Goal: Task Accomplishment & Management: Complete application form

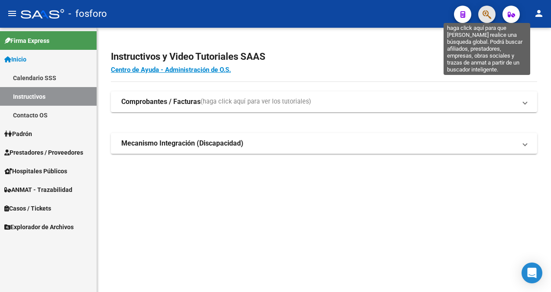
click at [484, 13] on icon "button" at bounding box center [487, 15] width 9 height 10
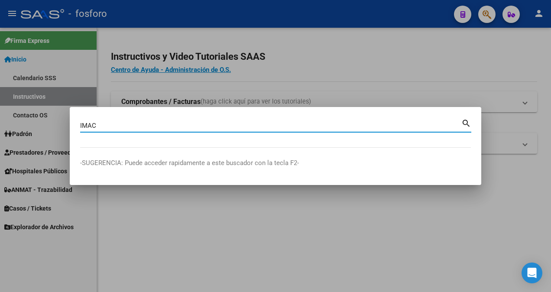
type input "IMAC"
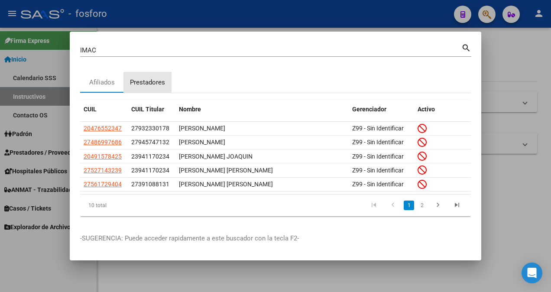
click at [159, 80] on div "Prestadores" at bounding box center [147, 83] width 35 height 10
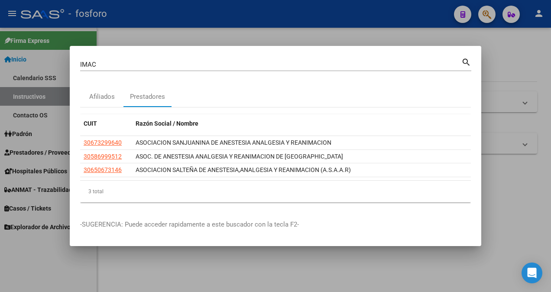
click at [65, 136] on div at bounding box center [275, 146] width 551 height 292
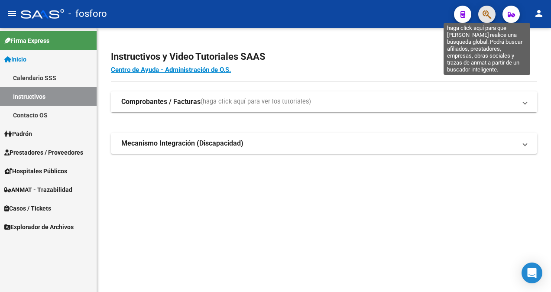
click at [485, 15] on icon "button" at bounding box center [487, 15] width 9 height 10
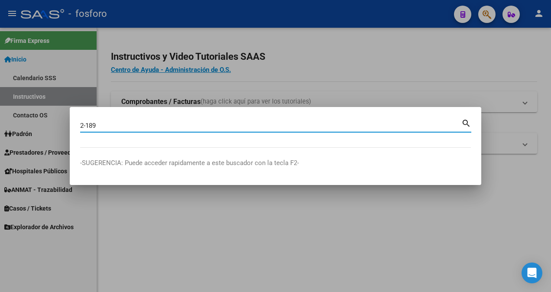
type input "2-189"
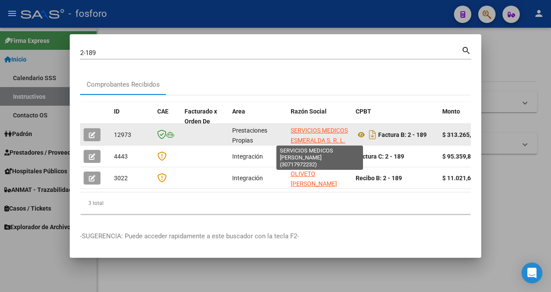
click at [315, 133] on app-link-go-to "SERVICIOS MEDICOS ESMERALDA S. R. L." at bounding box center [320, 136] width 58 height 20
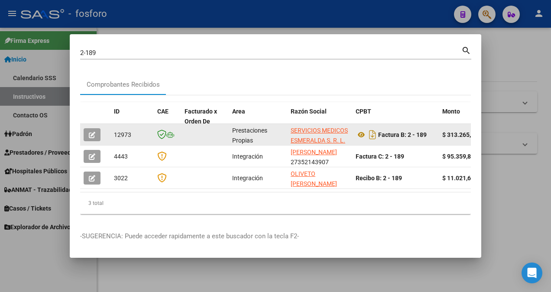
click at [316, 132] on app-link-go-to "SERVICIOS MEDICOS ESMERALDA S. R. L." at bounding box center [320, 136] width 58 height 20
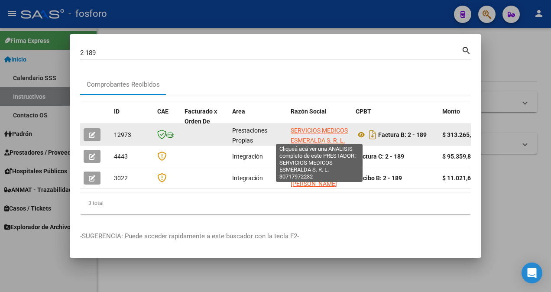
click at [318, 127] on span "SERVICIOS MEDICOS ESMERALDA S. R. L." at bounding box center [319, 135] width 57 height 17
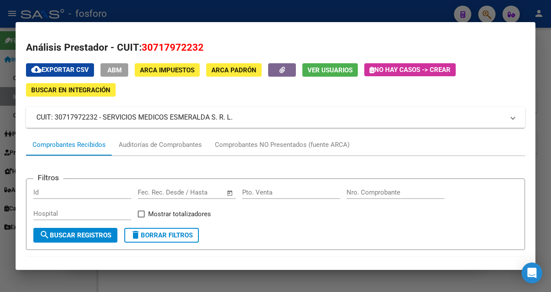
click at [90, 149] on div "Comprobantes Recibidos" at bounding box center [69, 145] width 73 height 10
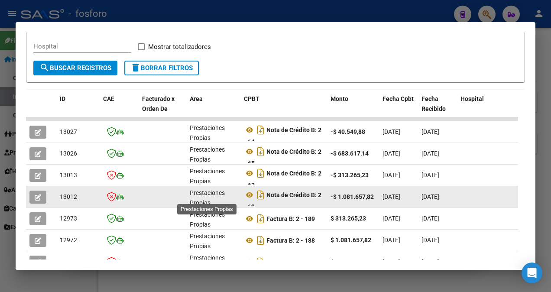
scroll to position [173, 0]
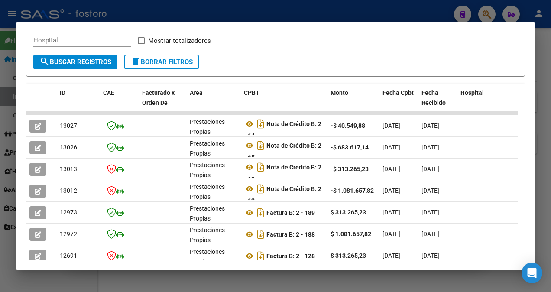
click at [536, 111] on div at bounding box center [275, 146] width 551 height 292
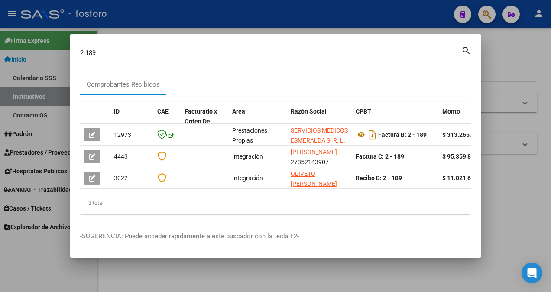
click at [500, 51] on div at bounding box center [275, 146] width 551 height 292
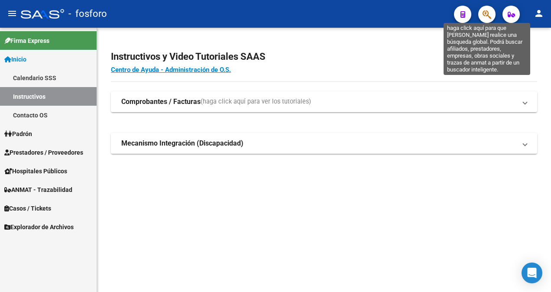
click at [488, 18] on icon "button" at bounding box center [487, 15] width 9 height 10
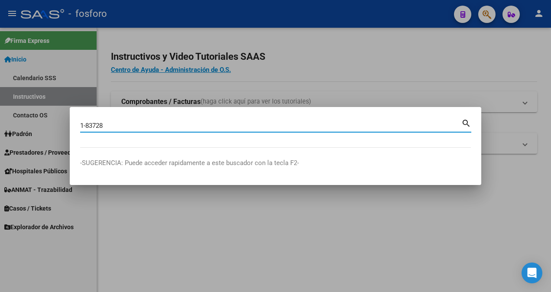
type input "1-83728"
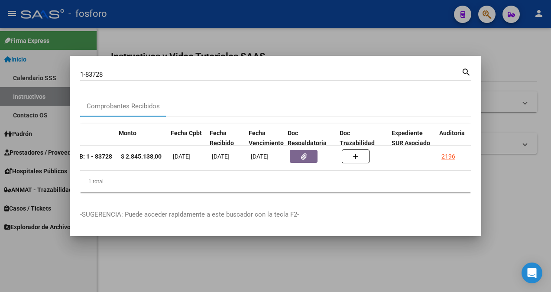
scroll to position [0, 323]
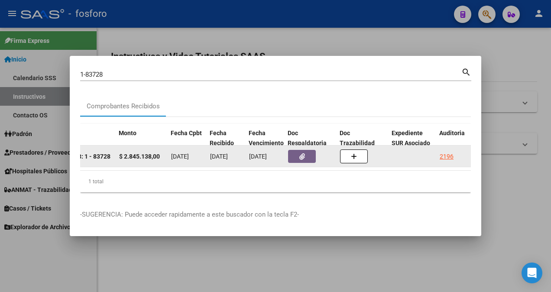
click at [455, 157] on div "2196" at bounding box center [457, 157] width 34 height 10
click at [446, 154] on div "2196" at bounding box center [447, 157] width 14 height 10
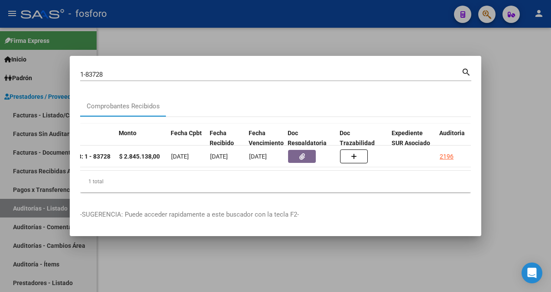
click at [491, 161] on div at bounding box center [275, 146] width 551 height 292
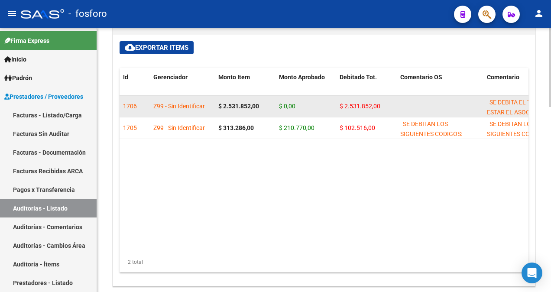
click at [228, 108] on strong "$ 2.531.852,00" at bounding box center [238, 106] width 41 height 7
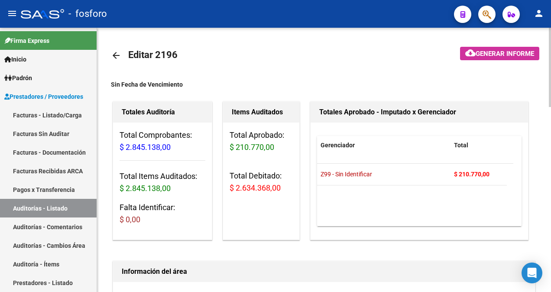
click at [485, 54] on span "Generar informe" at bounding box center [505, 54] width 59 height 8
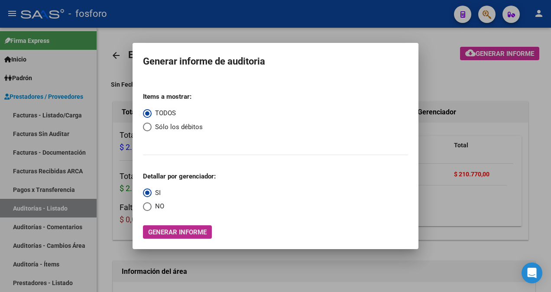
click at [199, 230] on span "Generar informe" at bounding box center [177, 232] width 59 height 8
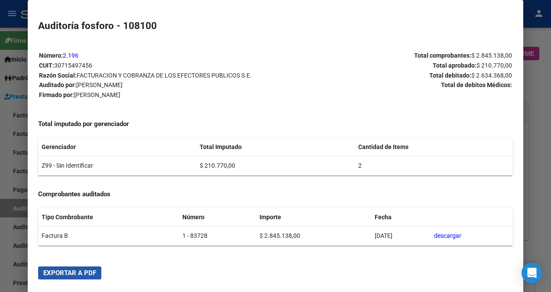
click at [89, 268] on button "Exportar a PDF" at bounding box center [69, 273] width 63 height 13
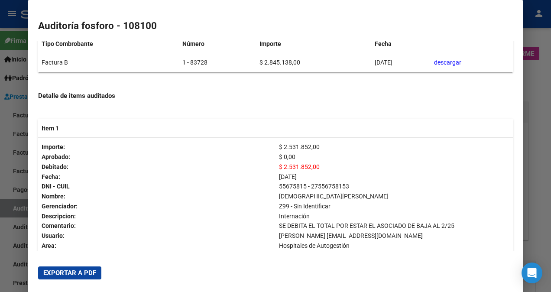
scroll to position [347, 0]
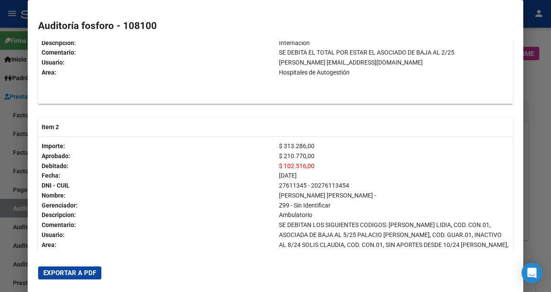
click at [11, 83] on div at bounding box center [275, 146] width 551 height 292
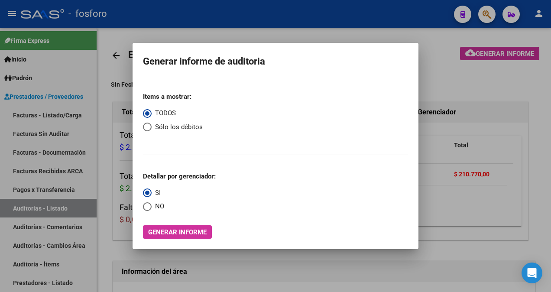
click at [439, 105] on div at bounding box center [275, 146] width 551 height 292
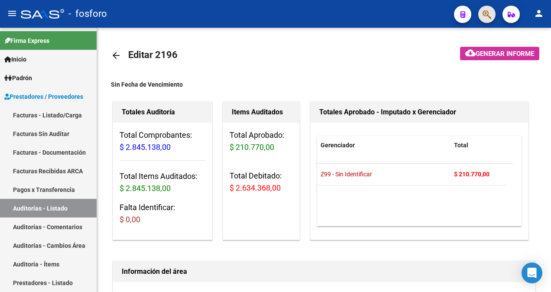
click at [482, 16] on button "button" at bounding box center [486, 14] width 17 height 17
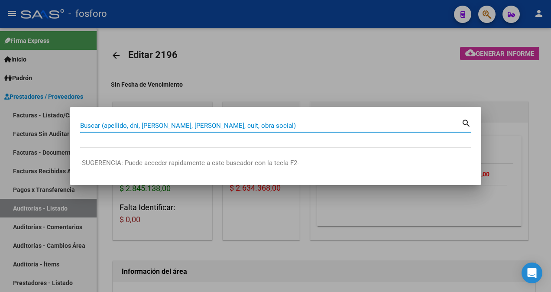
paste input "55675815"
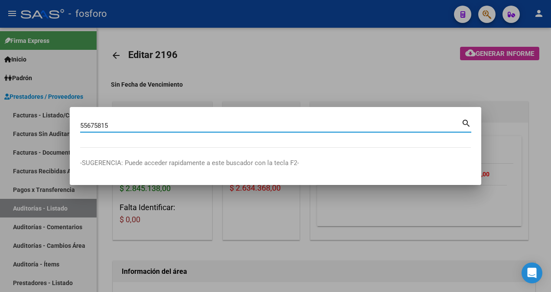
type input "55675815"
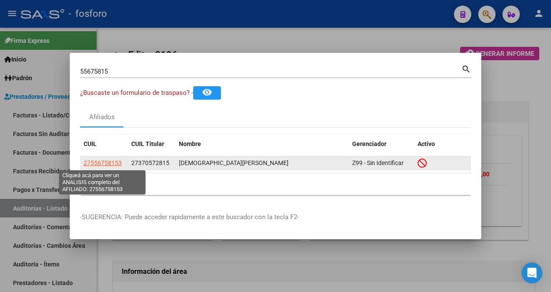
click at [109, 165] on span "27556758153" at bounding box center [103, 162] width 38 height 7
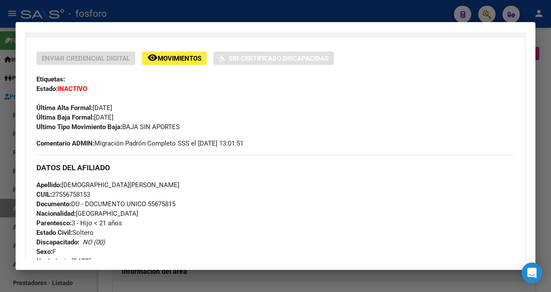
scroll to position [173, 0]
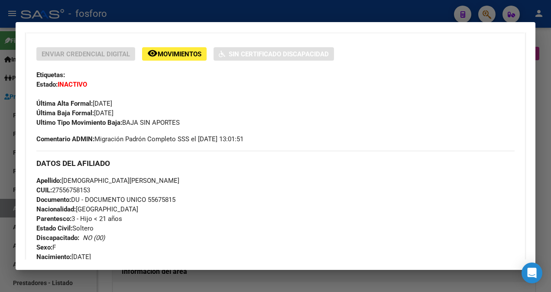
click at [8, 165] on div at bounding box center [275, 146] width 551 height 292
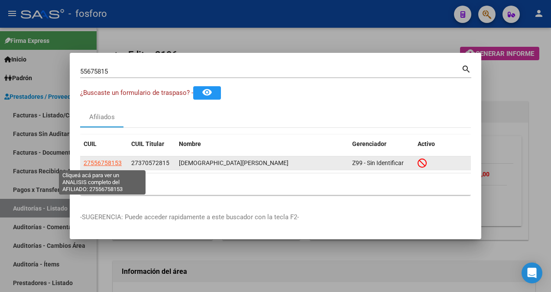
click at [111, 165] on span "27556758153" at bounding box center [103, 162] width 38 height 7
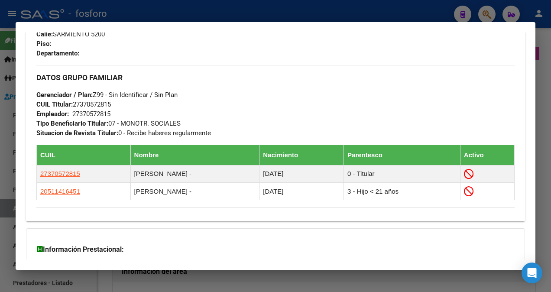
scroll to position [433, 0]
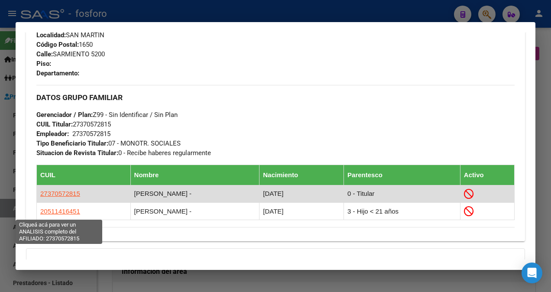
click at [65, 197] on span "27370572815" at bounding box center [60, 193] width 40 height 7
type textarea "27370572815"
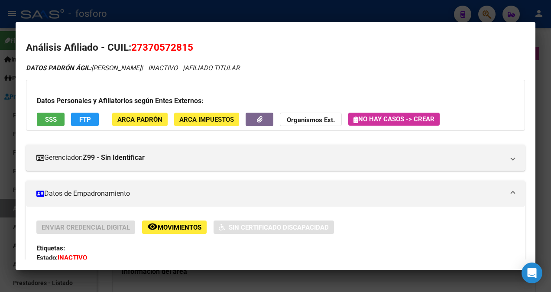
drag, startPoint x: 131, startPoint y: 47, endPoint x: 202, endPoint y: 47, distance: 71.1
click at [202, 47] on h2 "Análisis Afiliado - CUIL: 27370572815" at bounding box center [275, 47] width 499 height 15
copy span "27370572815"
click at [139, 120] on span "ARCA Padrón" at bounding box center [139, 120] width 45 height 8
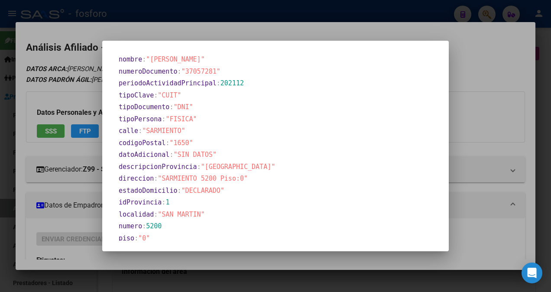
scroll to position [486, 0]
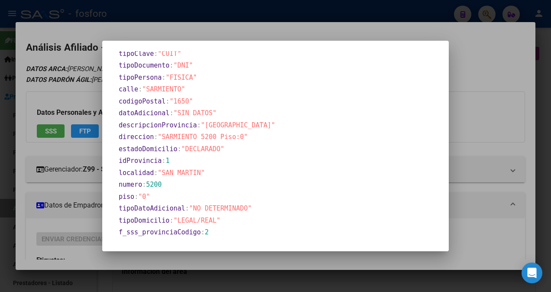
click at [476, 114] on div at bounding box center [275, 146] width 551 height 292
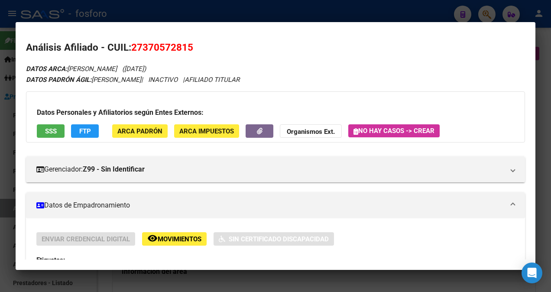
click at [2, 105] on div at bounding box center [275, 146] width 551 height 292
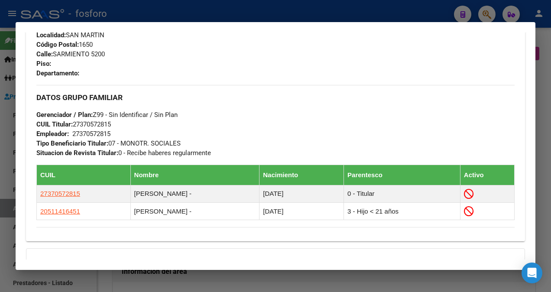
click at [8, 119] on div at bounding box center [275, 146] width 551 height 292
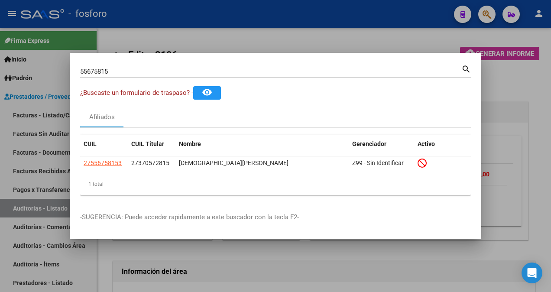
click at [16, 118] on div at bounding box center [275, 146] width 551 height 292
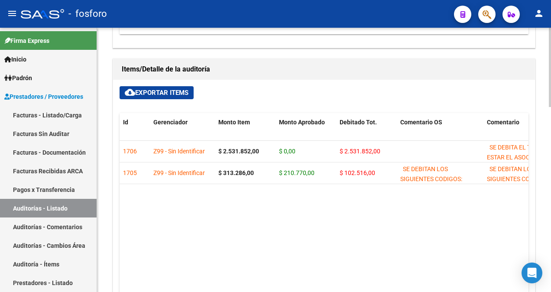
scroll to position [520, 0]
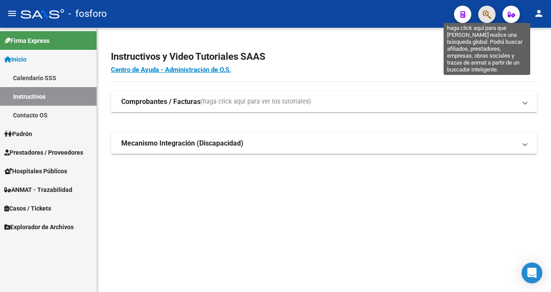
click at [485, 17] on icon "button" at bounding box center [487, 15] width 9 height 10
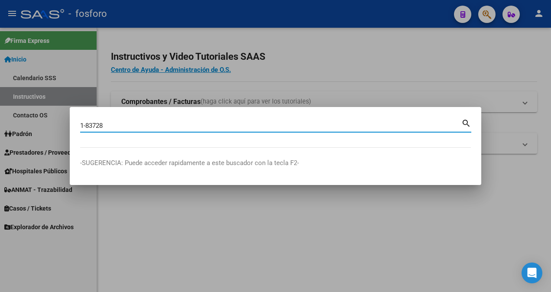
type input "1-83728"
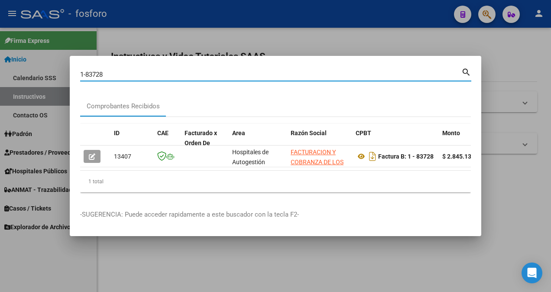
click at [44, 139] on div at bounding box center [275, 146] width 551 height 292
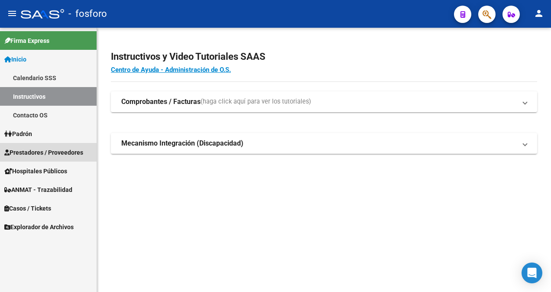
click at [48, 155] on span "Prestadores / Proveedores" at bounding box center [43, 153] width 79 height 10
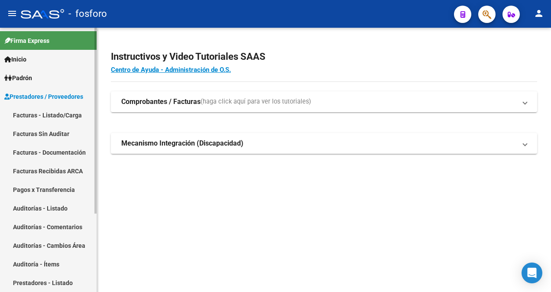
click at [50, 117] on link "Facturas - Listado/Carga" at bounding box center [48, 115] width 97 height 19
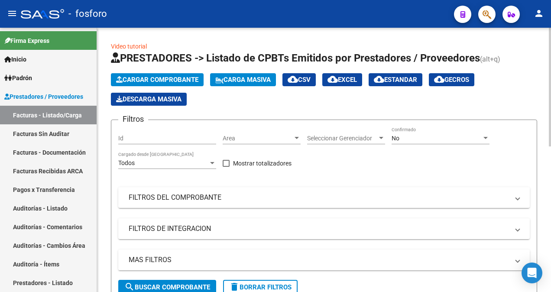
click at [297, 137] on div at bounding box center [297, 138] width 4 height 2
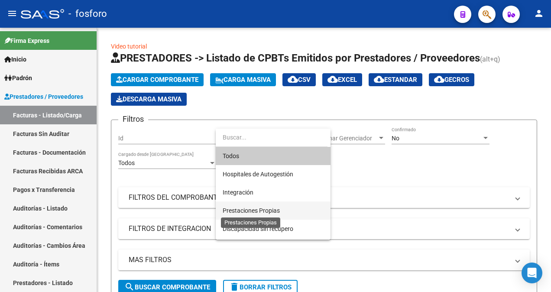
click at [252, 211] on span "Prestaciones Propias" at bounding box center [251, 210] width 57 height 7
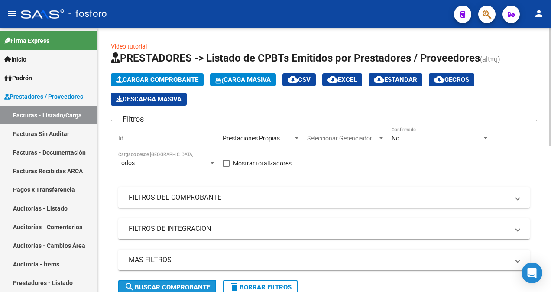
click at [156, 287] on span "search Buscar Comprobante" at bounding box center [167, 287] width 86 height 8
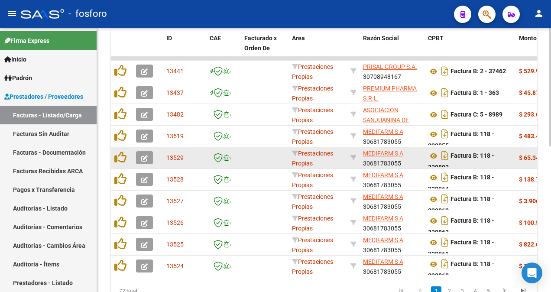
scroll to position [323, 0]
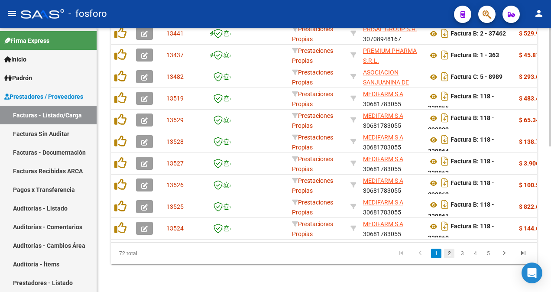
click at [451, 249] on link "2" at bounding box center [449, 254] width 10 height 10
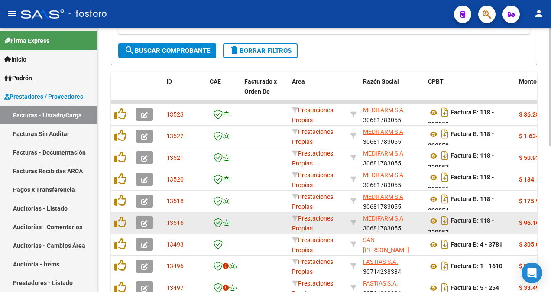
scroll to position [280, 0]
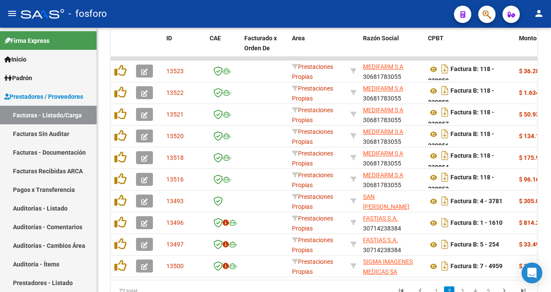
click at [493, 18] on button "button" at bounding box center [486, 14] width 17 height 17
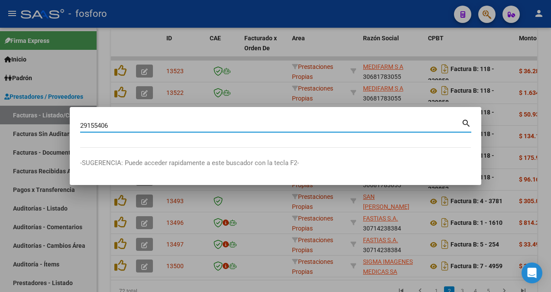
type input "29155406"
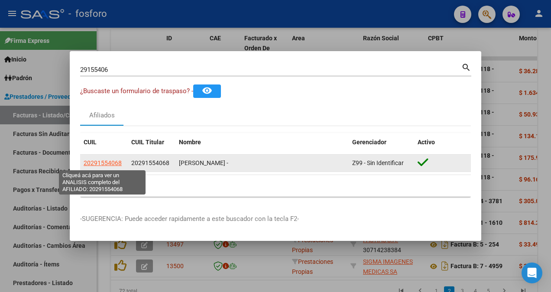
click at [104, 162] on span "20291554068" at bounding box center [103, 162] width 38 height 7
type textarea "20291554068"
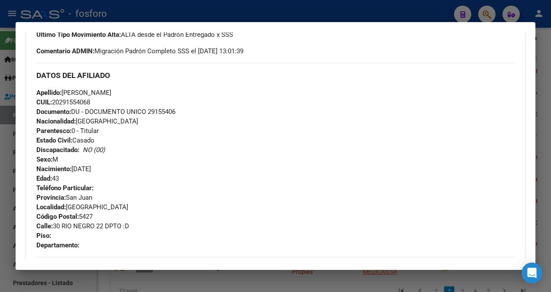
scroll to position [260, 0]
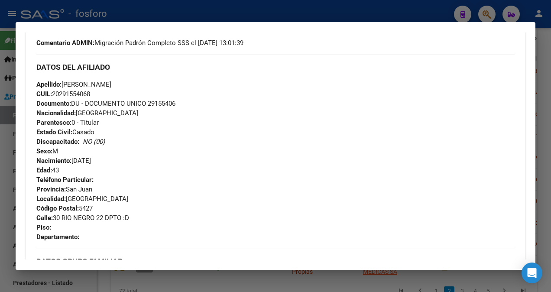
click at [22, 10] on div at bounding box center [275, 146] width 551 height 292
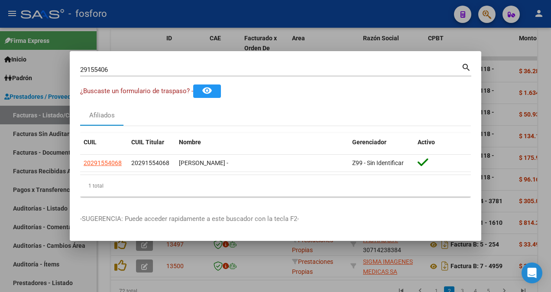
click at [342, 255] on div at bounding box center [275, 146] width 551 height 292
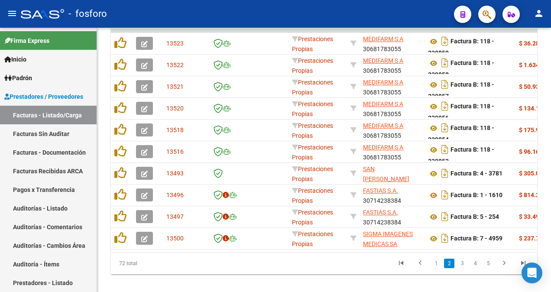
scroll to position [323, 0]
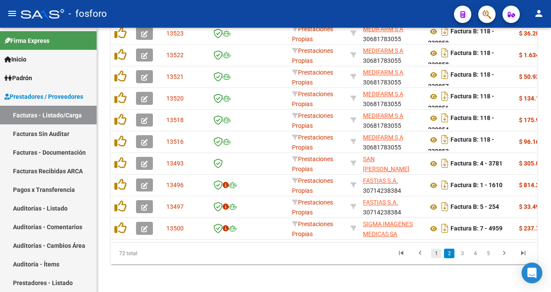
click at [431, 255] on link "1" at bounding box center [436, 254] width 10 height 10
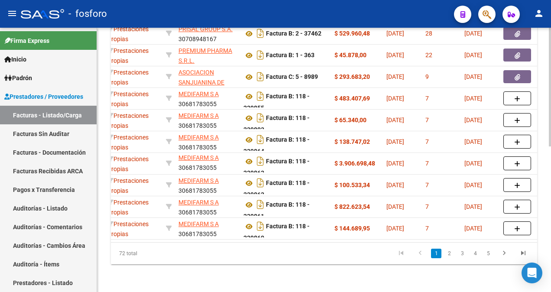
scroll to position [0, 231]
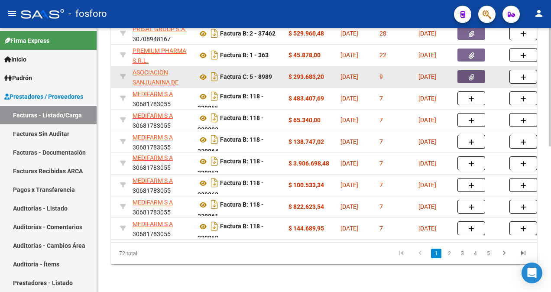
click at [476, 75] on button "button" at bounding box center [472, 76] width 28 height 13
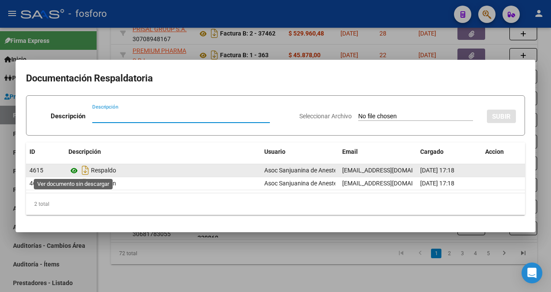
click at [73, 171] on icon at bounding box center [73, 171] width 11 height 10
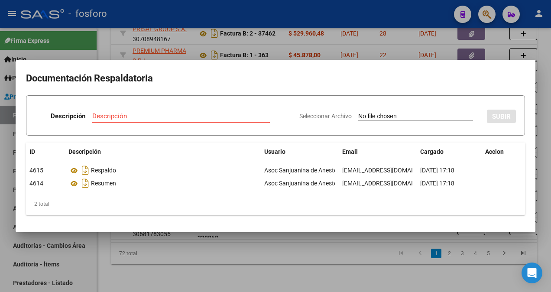
click at [300, 258] on div at bounding box center [275, 146] width 551 height 292
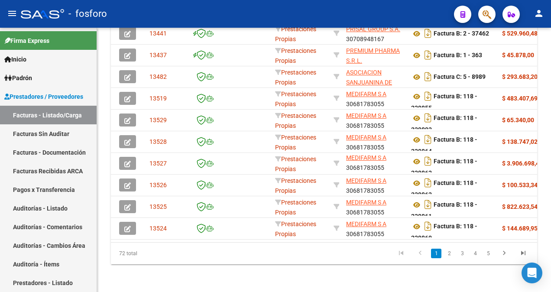
scroll to position [0, 0]
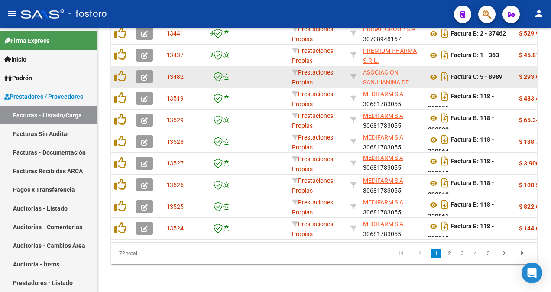
click at [144, 74] on icon "button" at bounding box center [144, 77] width 7 height 7
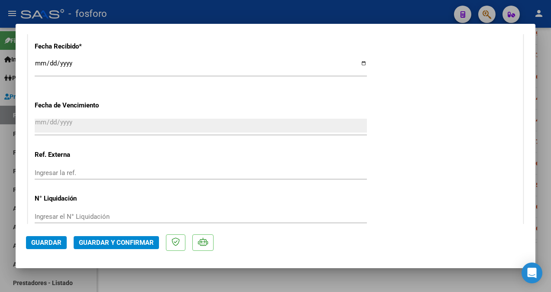
scroll to position [650, 0]
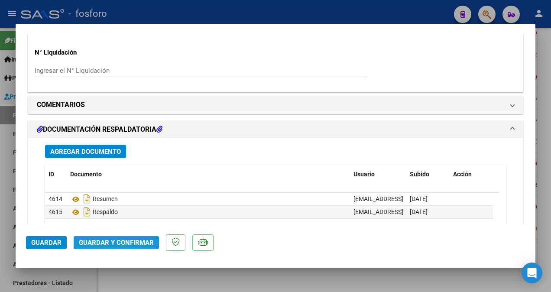
click at [133, 245] on span "Guardar y Confirmar" at bounding box center [116, 243] width 75 height 8
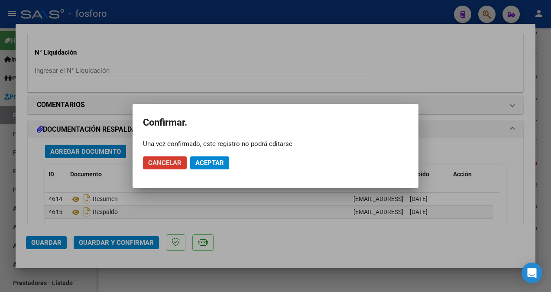
click at [218, 164] on span "Aceptar" at bounding box center [209, 163] width 29 height 8
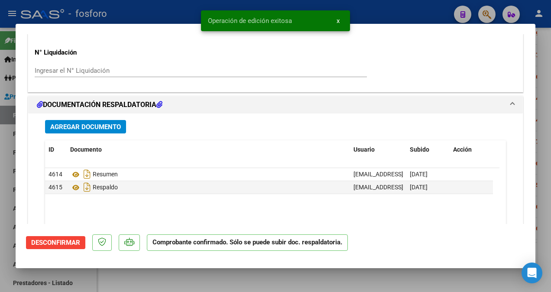
click at [3, 150] on div at bounding box center [275, 146] width 551 height 292
type input "$ 0,00"
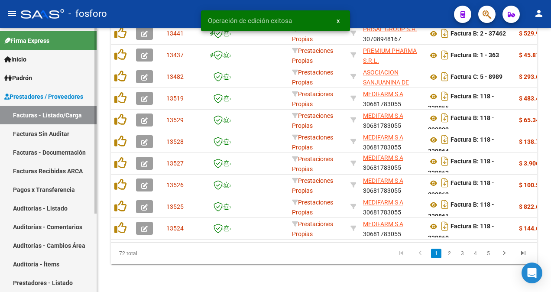
scroll to position [323, 0]
click at [29, 134] on link "Facturas Sin Auditar" at bounding box center [48, 133] width 97 height 19
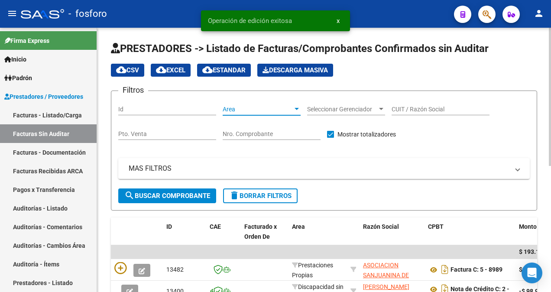
click at [299, 108] on div at bounding box center [297, 109] width 4 height 2
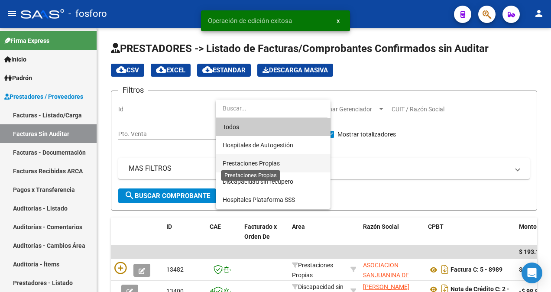
click at [276, 162] on span "Prestaciones Propias" at bounding box center [251, 163] width 57 height 7
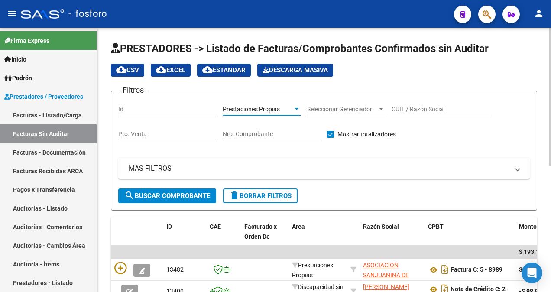
click at [191, 189] on button "search Buscar Comprobante" at bounding box center [167, 196] width 98 height 15
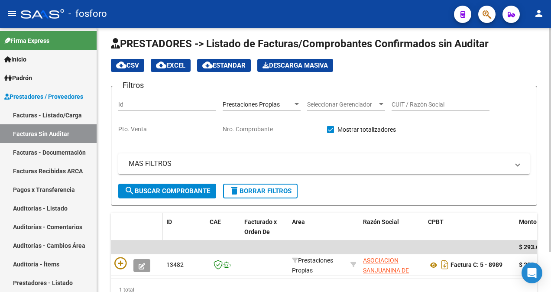
scroll to position [3, 0]
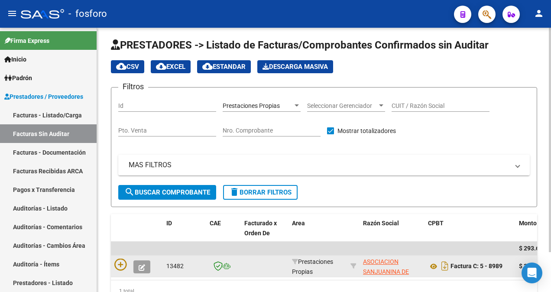
click at [127, 263] on div at bounding box center [136, 266] width 45 height 15
click at [122, 260] on icon at bounding box center [120, 265] width 12 height 12
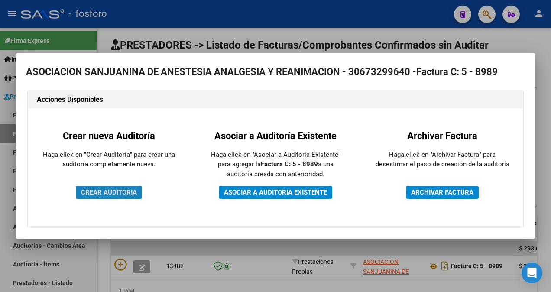
click at [124, 193] on span "CREAR AUDITORIA" at bounding box center [109, 193] width 56 height 8
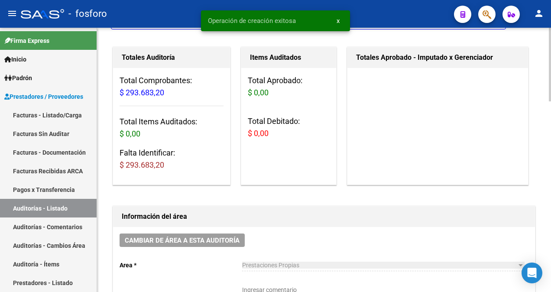
scroll to position [173, 0]
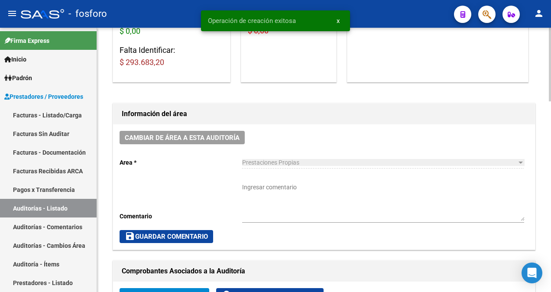
click at [261, 189] on textarea "Ingresar comentario" at bounding box center [383, 202] width 282 height 38
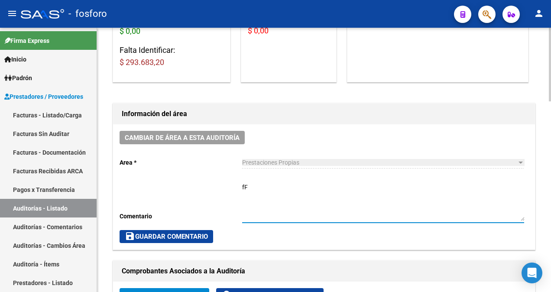
type textarea "f"
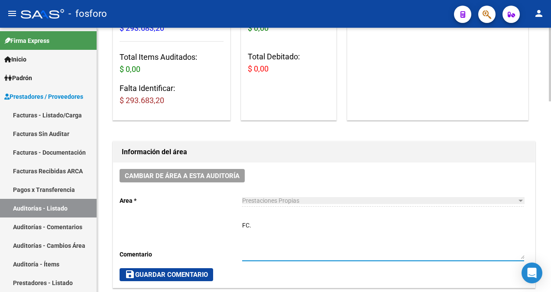
scroll to position [130, 0]
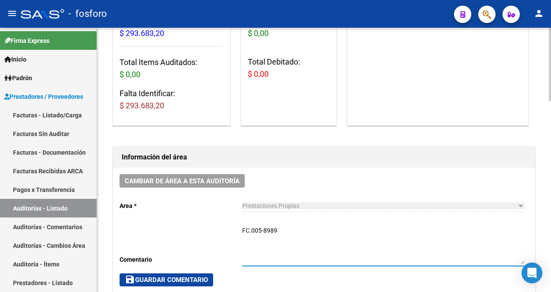
type textarea "FC.005-8989"
click at [192, 280] on span "save Guardar Comentario" at bounding box center [166, 280] width 83 height 8
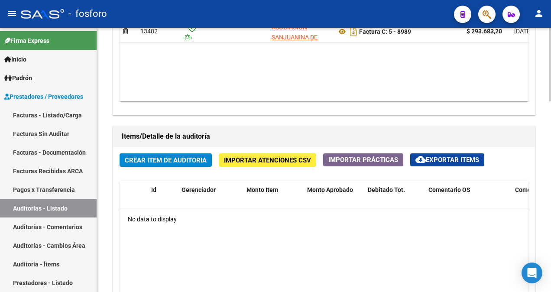
scroll to position [520, 0]
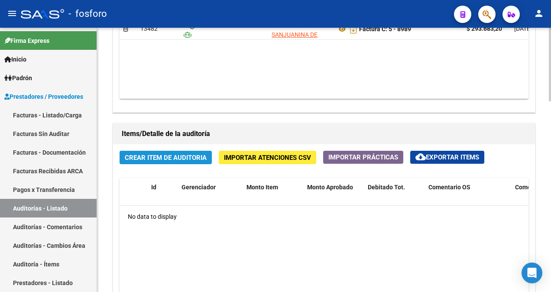
click at [155, 156] on span "Crear Item de Auditoria" at bounding box center [166, 158] width 82 height 8
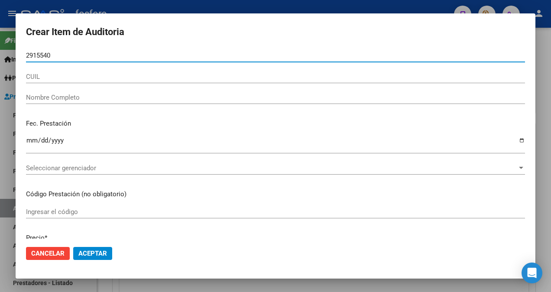
type input "29155406"
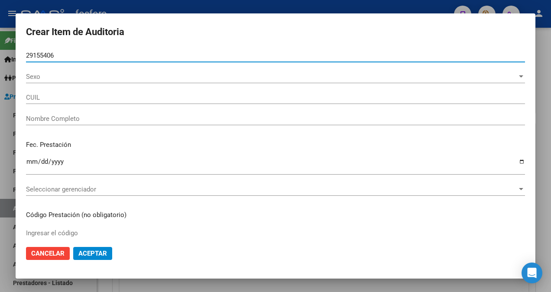
type input "20291554068"
type input "[PERSON_NAME] -"
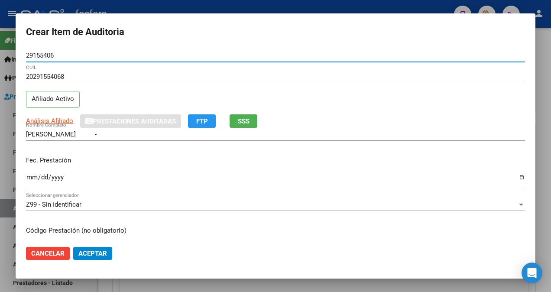
type input "29155406"
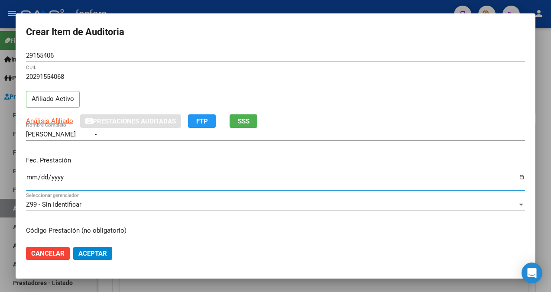
click at [33, 179] on input "Ingresar la fecha" at bounding box center [275, 181] width 499 height 14
type input "[DATE]"
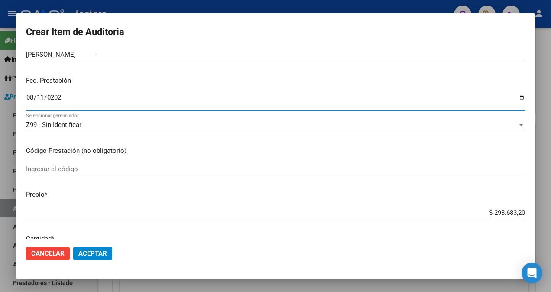
scroll to position [87, 0]
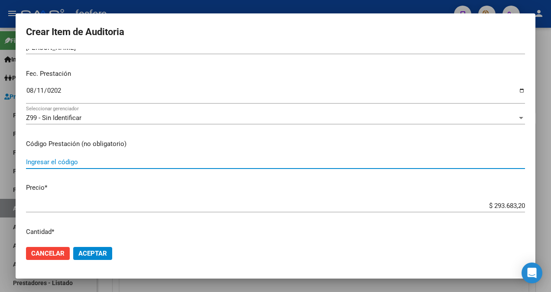
click at [108, 165] on input "Ingresar el código" at bounding box center [275, 162] width 499 height 8
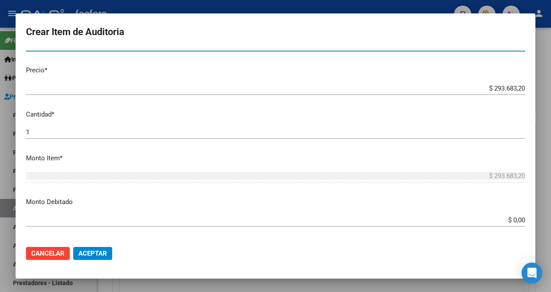
scroll to position [173, 0]
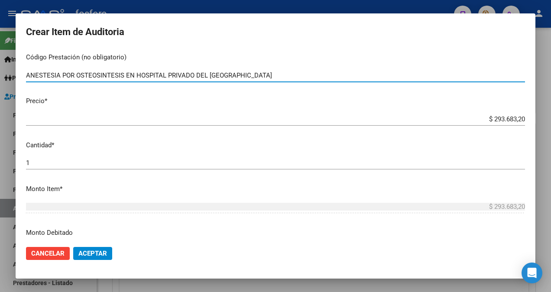
type input "ANESTESIA POR OSTEOSINTESIS EN HOSPITAL PRIVADO DEL [GEOGRAPHIC_DATA]"
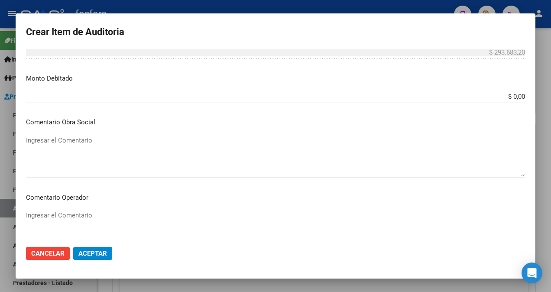
scroll to position [347, 0]
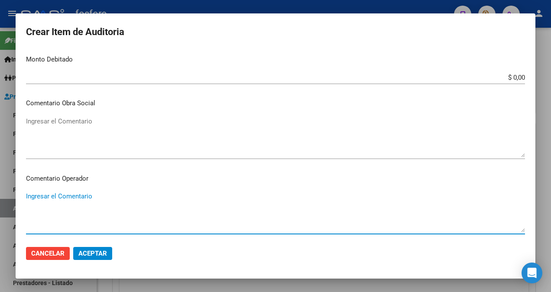
click at [57, 193] on textarea "Ingresar el Comentario" at bounding box center [275, 212] width 499 height 41
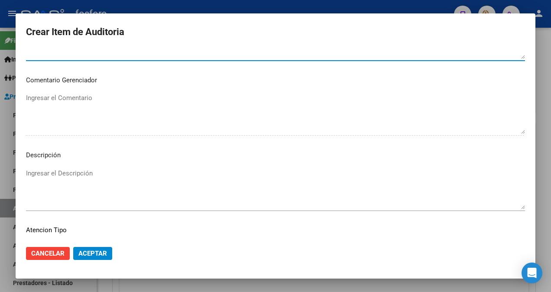
scroll to position [588, 0]
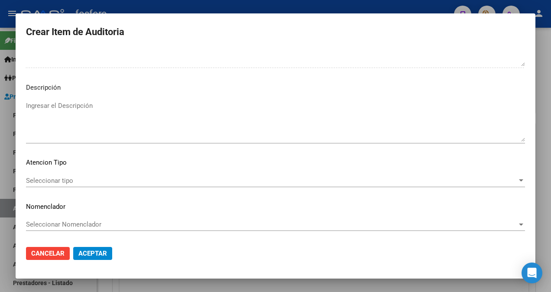
type textarea "SIN DEBITOS."
click at [55, 222] on span "Seleccionar Nomenclador" at bounding box center [271, 225] width 491 height 8
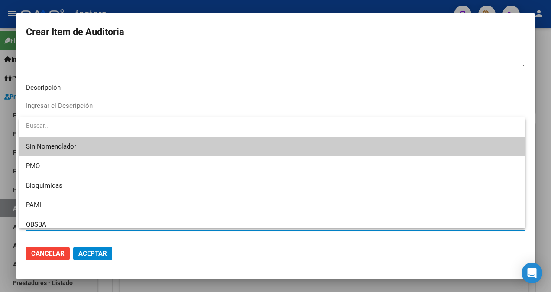
click at [121, 105] on div at bounding box center [275, 146] width 551 height 292
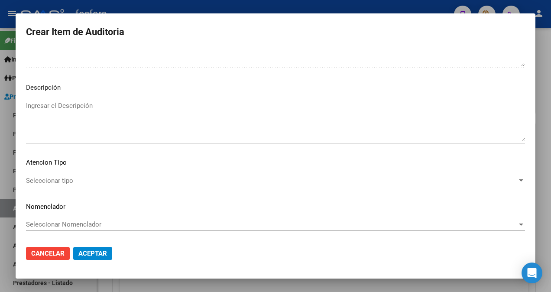
click at [49, 181] on span "Seleccionar tipo" at bounding box center [271, 181] width 491 height 8
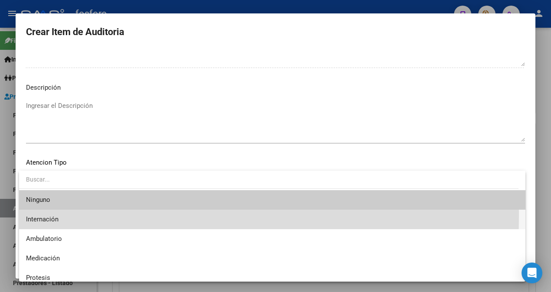
click at [47, 215] on span "Internación" at bounding box center [272, 220] width 493 height 20
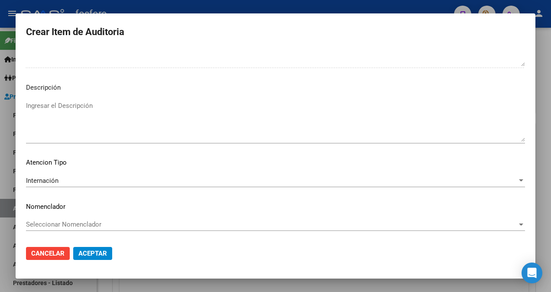
drag, startPoint x: 148, startPoint y: 241, endPoint x: 159, endPoint y: 246, distance: 11.6
click at [157, 245] on mat-dialog-actions "Cancelar Aceptar" at bounding box center [275, 253] width 499 height 29
click at [77, 252] on button "Aceptar" at bounding box center [92, 253] width 39 height 13
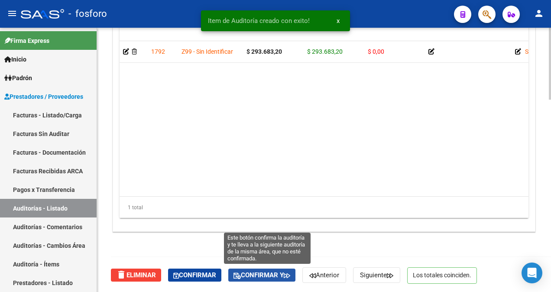
click at [257, 271] on span "Confirmar y" at bounding box center [262, 275] width 57 height 8
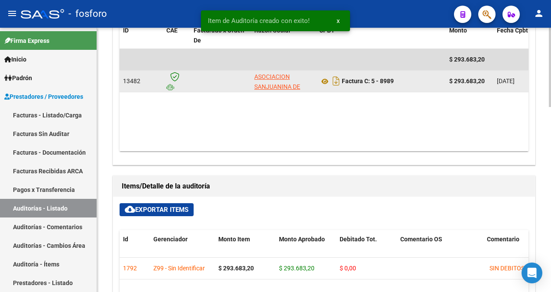
type input "202509"
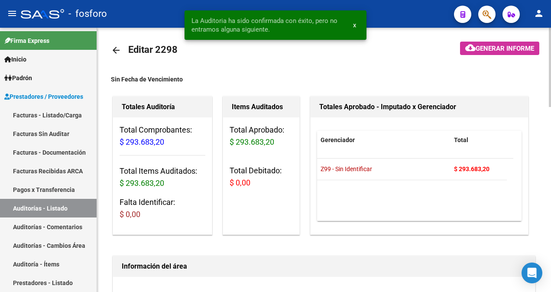
scroll to position [0, 0]
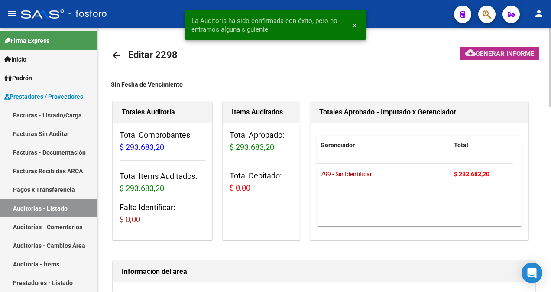
click at [480, 54] on span "Generar informe" at bounding box center [505, 54] width 59 height 8
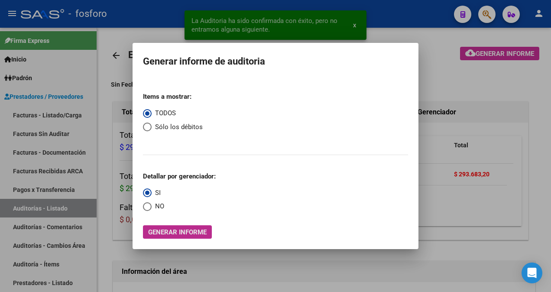
click at [166, 234] on span "Generar informe" at bounding box center [177, 232] width 59 height 8
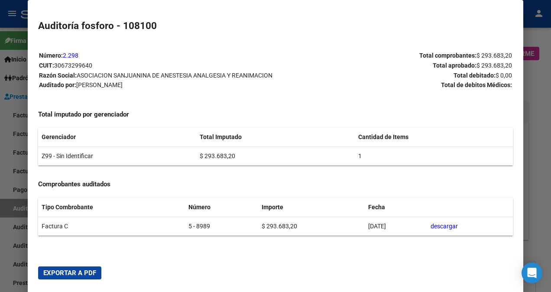
click at [73, 274] on span "Exportar a PDF" at bounding box center [69, 273] width 53 height 8
click at [1, 87] on div at bounding box center [275, 146] width 551 height 292
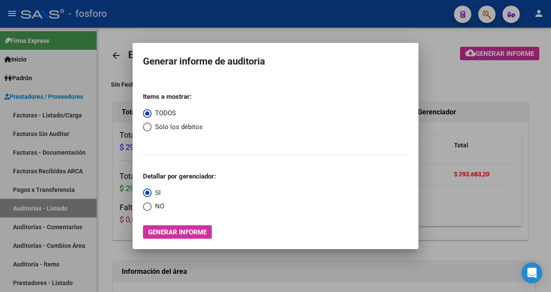
click at [34, 112] on div at bounding box center [275, 146] width 551 height 292
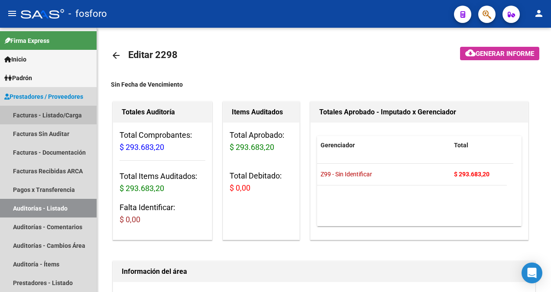
click at [34, 112] on link "Facturas - Listado/Carga" at bounding box center [48, 115] width 97 height 19
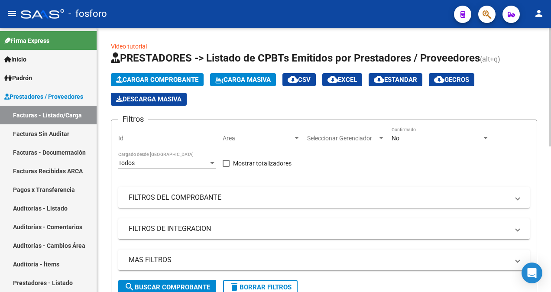
click at [297, 137] on div at bounding box center [297, 138] width 4 height 2
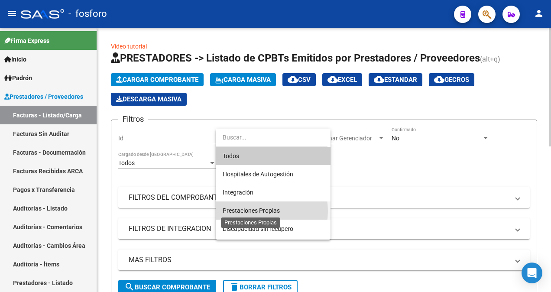
drag, startPoint x: 253, startPoint y: 211, endPoint x: 221, endPoint y: 233, distance: 39.1
click at [253, 211] on span "Prestaciones Propias" at bounding box center [251, 210] width 57 height 7
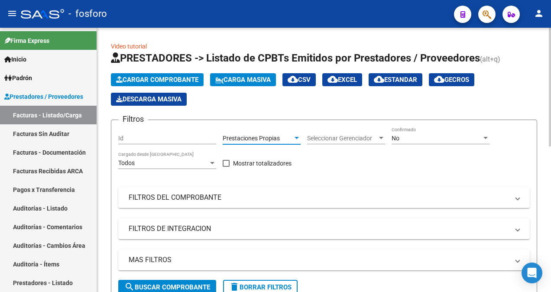
click at [189, 277] on div "MAS FILTROS Todos Con Doc. Respaldatoria Todos Con Trazabilidad Todos Asociado …" at bounding box center [324, 265] width 412 height 30
click at [182, 286] on span "search Buscar Comprobante" at bounding box center [167, 287] width 86 height 8
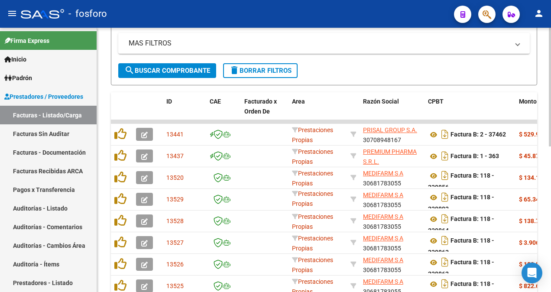
scroll to position [323, 0]
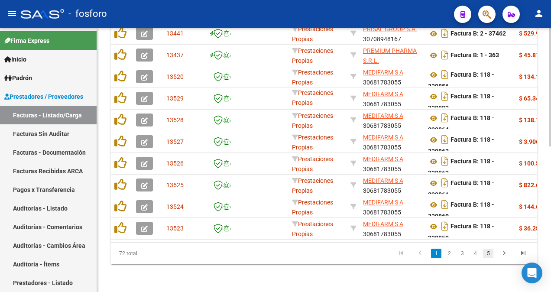
click at [488, 257] on link "5" at bounding box center [488, 254] width 10 height 10
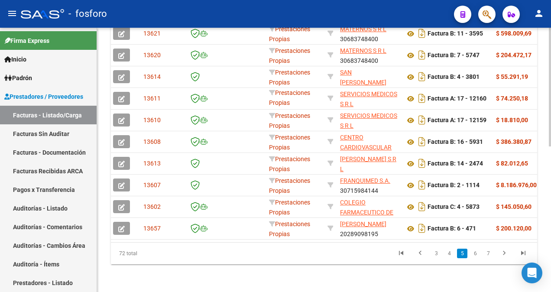
scroll to position [0, 144]
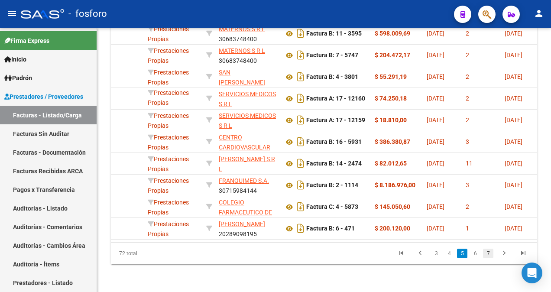
click at [488, 251] on link "7" at bounding box center [488, 254] width 10 height 10
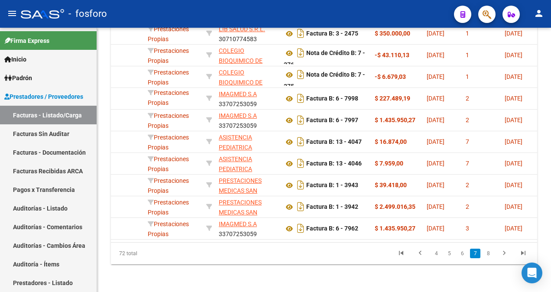
scroll to position [323, 0]
click at [436, 256] on link "4" at bounding box center [436, 254] width 10 height 10
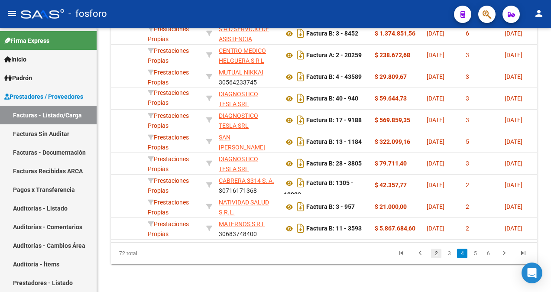
click at [438, 254] on link "2" at bounding box center [436, 254] width 10 height 10
click at [437, 255] on div "72 total 1 2 3 4 5" at bounding box center [324, 254] width 426 height 22
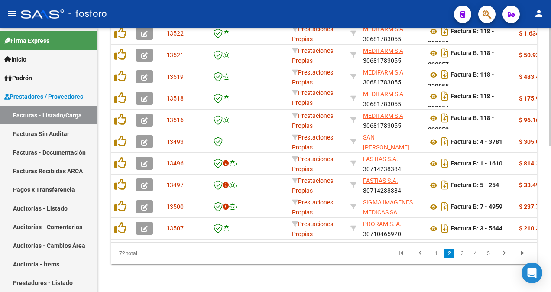
scroll to position [0, 17]
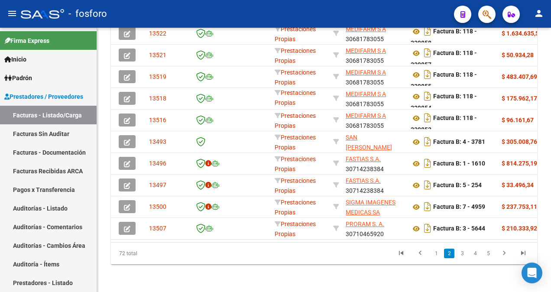
click at [482, 16] on button "button" at bounding box center [486, 14] width 17 height 17
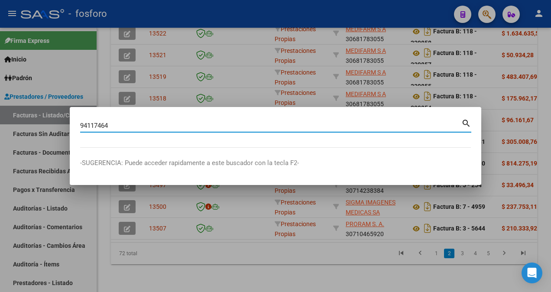
type input "94117464"
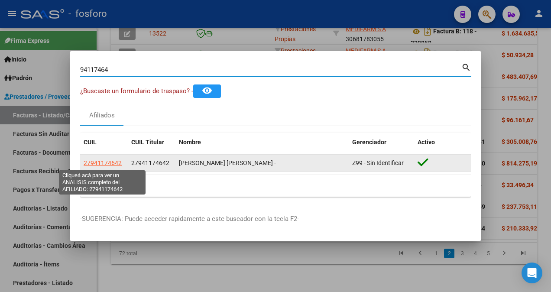
click at [102, 161] on span "27941174642" at bounding box center [103, 162] width 38 height 7
type textarea "27941174642"
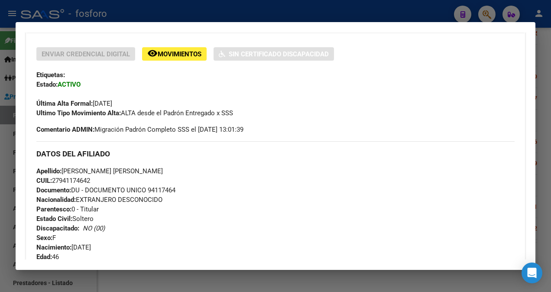
scroll to position [303, 0]
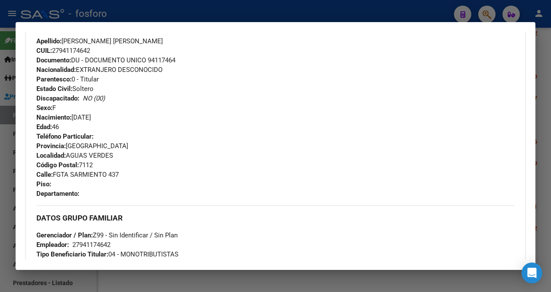
click at [3, 45] on div at bounding box center [275, 146] width 551 height 292
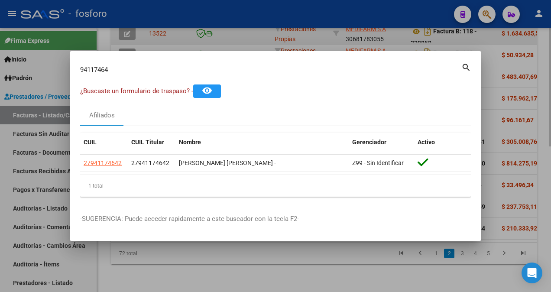
click at [413, 32] on div at bounding box center [275, 146] width 551 height 292
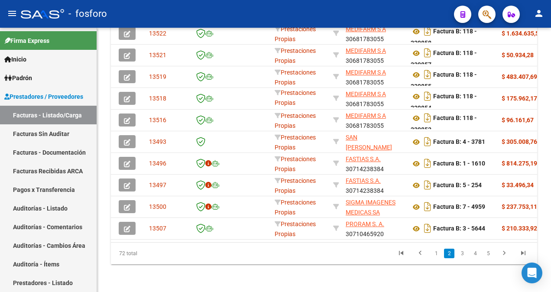
click at [494, 14] on button "button" at bounding box center [486, 14] width 17 height 17
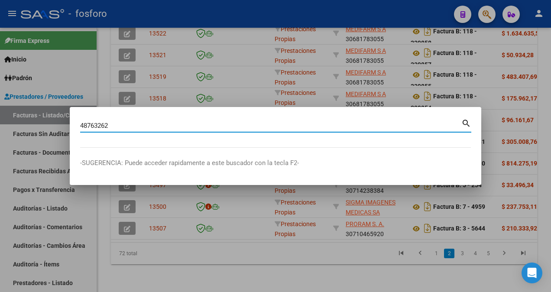
type input "48763262"
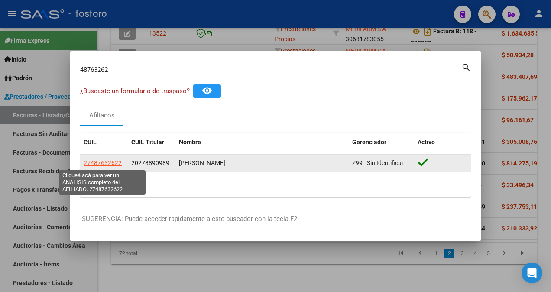
click at [103, 163] on span "27487632622" at bounding box center [103, 162] width 38 height 7
type textarea "27487632622"
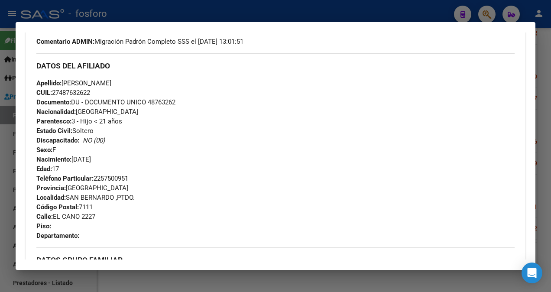
scroll to position [335, 0]
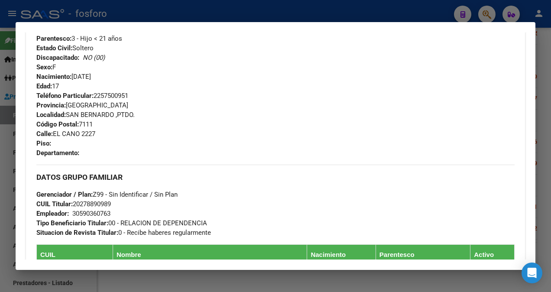
click at [140, 7] on div at bounding box center [275, 146] width 551 height 292
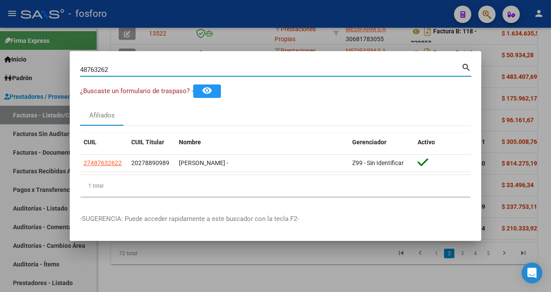
click at [160, 68] on input "48763262" at bounding box center [270, 70] width 381 height 8
type input "4"
type input "34350059"
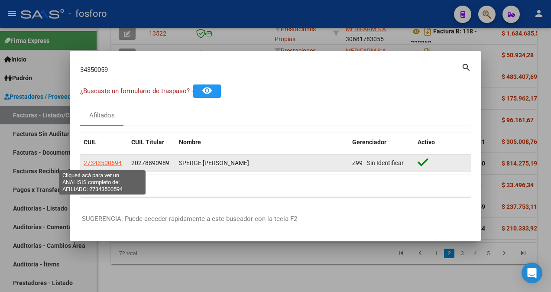
click at [103, 161] on span "27343500594" at bounding box center [103, 162] width 38 height 7
type textarea "27343500594"
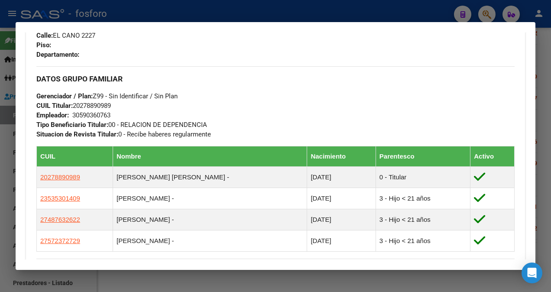
scroll to position [433, 0]
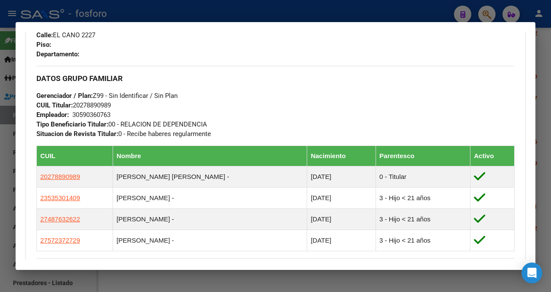
click at [7, 57] on div at bounding box center [275, 146] width 551 height 292
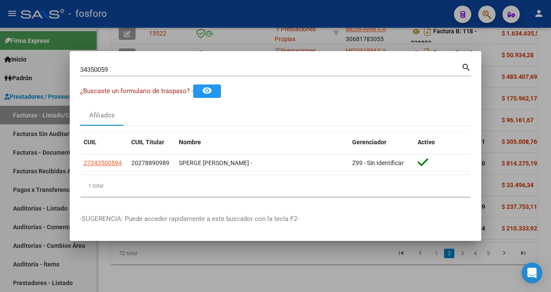
click at [127, 69] on input "34350059" at bounding box center [270, 70] width 381 height 8
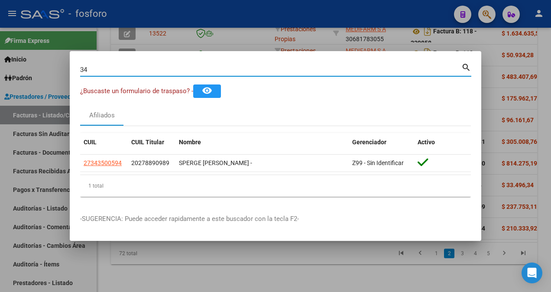
type input "3"
type input "20548626"
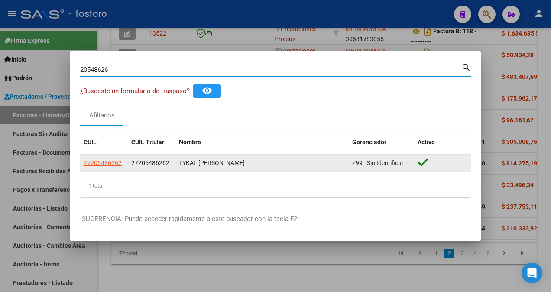
click at [95, 169] on datatable-body-cell "27205486262" at bounding box center [104, 163] width 48 height 17
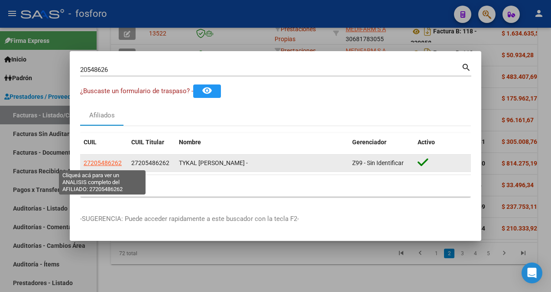
click at [94, 163] on span "27205486262" at bounding box center [103, 162] width 38 height 7
type textarea "27205486262"
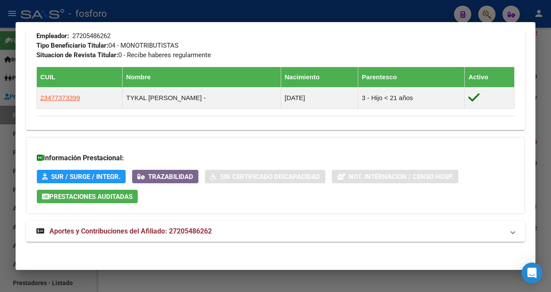
scroll to position [469, 0]
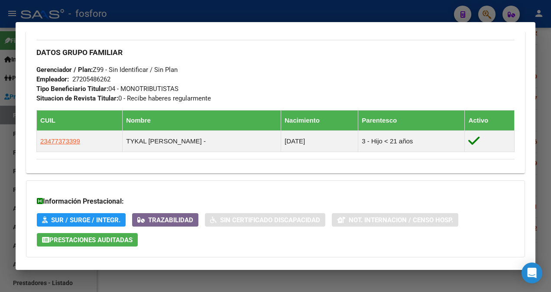
click at [7, 70] on div at bounding box center [275, 146] width 551 height 292
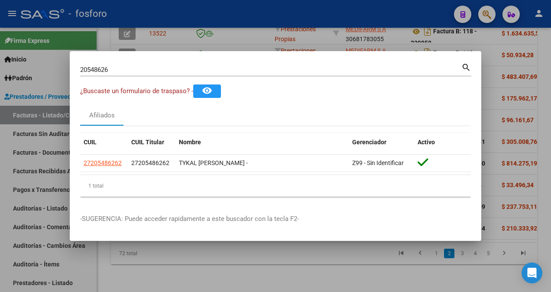
click at [146, 65] on div "20548626 Buscar (apellido, dni, [PERSON_NAME], [PERSON_NAME], cuit, obra social)" at bounding box center [270, 69] width 381 height 13
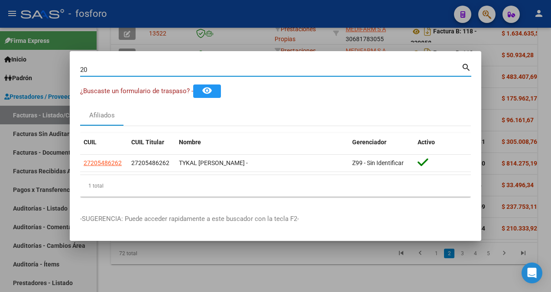
type input "2"
type input "37198669"
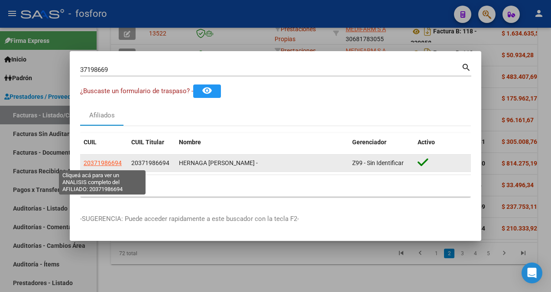
click at [88, 163] on span "20371986694" at bounding box center [103, 162] width 38 height 7
type textarea "20371986694"
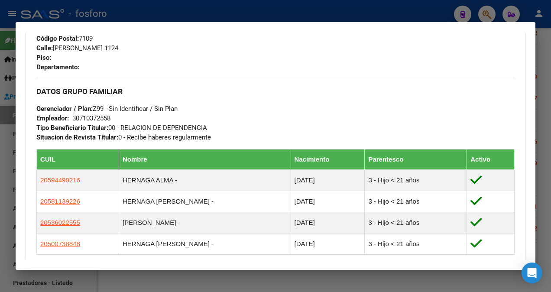
scroll to position [433, 0]
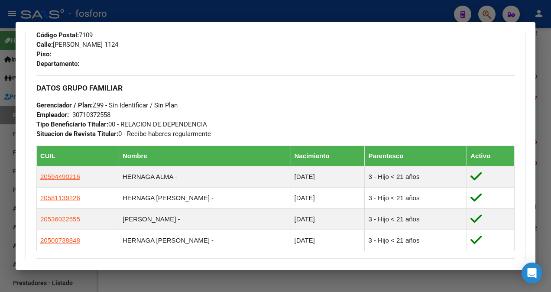
click at [4, 97] on div at bounding box center [275, 146] width 551 height 292
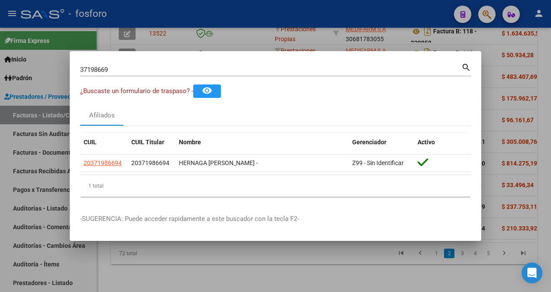
click at [109, 65] on div "37198669 Buscar (apellido, dni, [PERSON_NAME], [PERSON_NAME], cuit, obra social)" at bounding box center [270, 69] width 381 height 13
click at [111, 70] on input "37198669" at bounding box center [270, 70] width 381 height 8
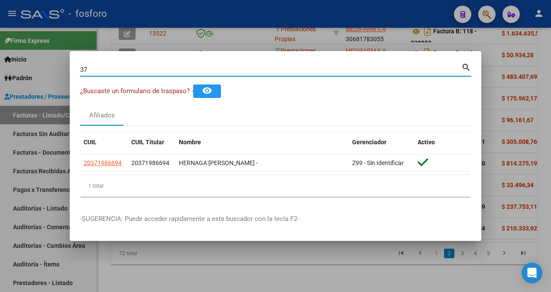
type input "3"
type input "54125847"
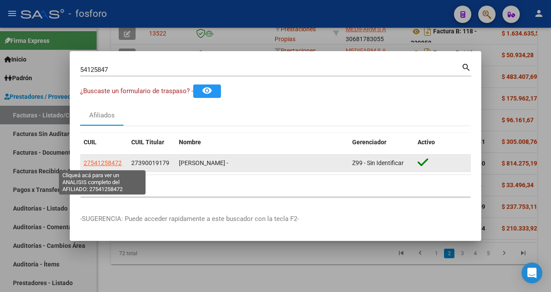
click at [98, 164] on span "27541258472" at bounding box center [103, 162] width 38 height 7
type textarea "27541258472"
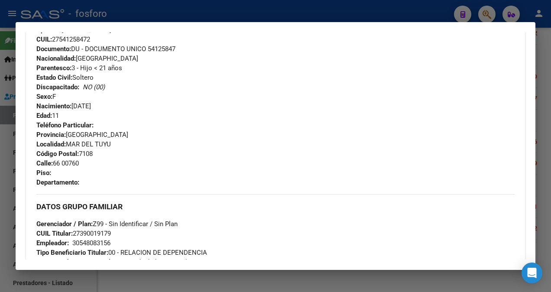
scroll to position [347, 0]
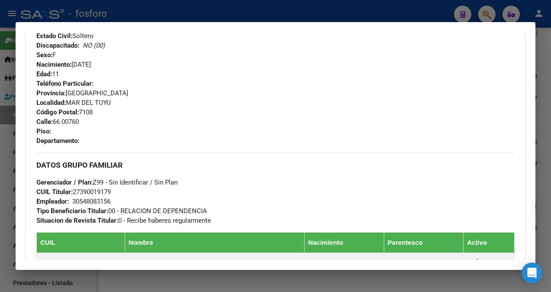
click at [4, 138] on div at bounding box center [275, 146] width 551 height 292
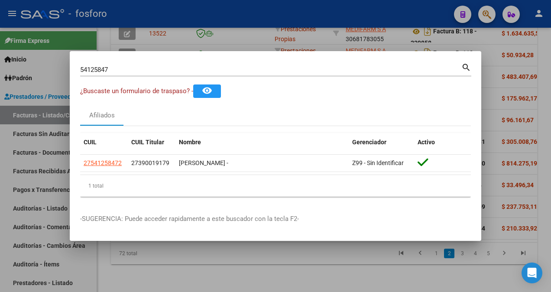
click at [118, 70] on input "54125847" at bounding box center [270, 70] width 381 height 8
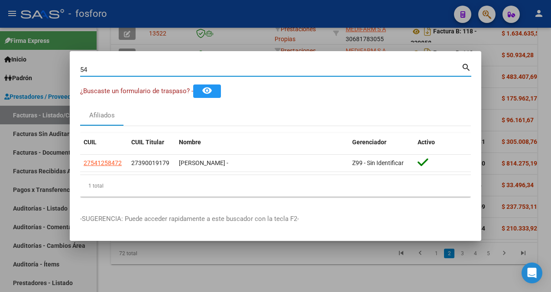
type input "5"
type input "52299769"
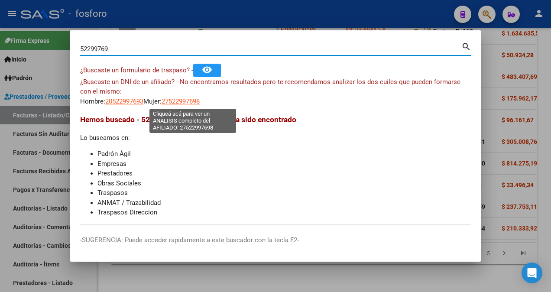
click at [183, 102] on span "27522997698" at bounding box center [181, 102] width 38 height 8
type textarea "27522997698"
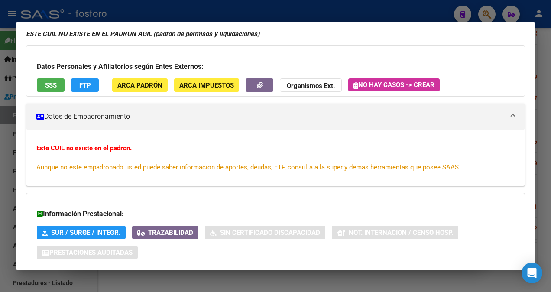
scroll to position [0, 0]
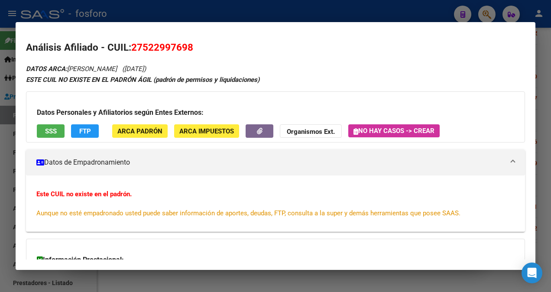
click at [200, 4] on div at bounding box center [275, 146] width 551 height 292
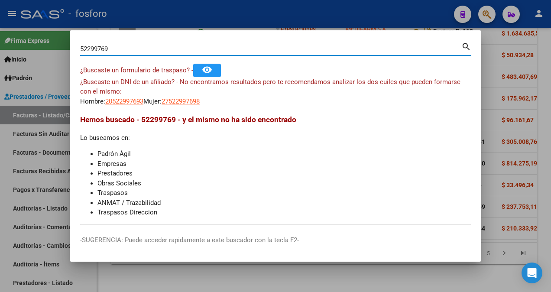
click at [136, 52] on input "52299769" at bounding box center [270, 49] width 381 height 8
type input "5"
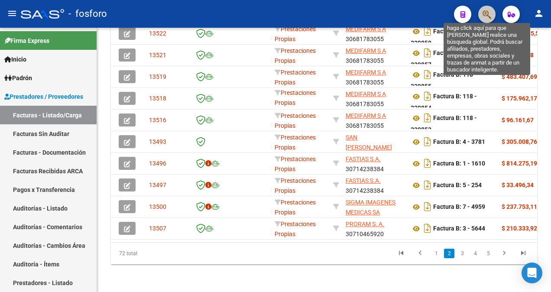
click at [489, 18] on icon "button" at bounding box center [487, 15] width 9 height 10
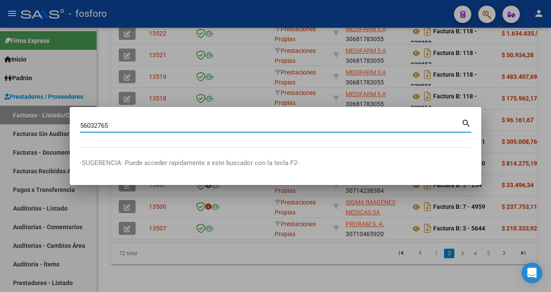
type input "56032765"
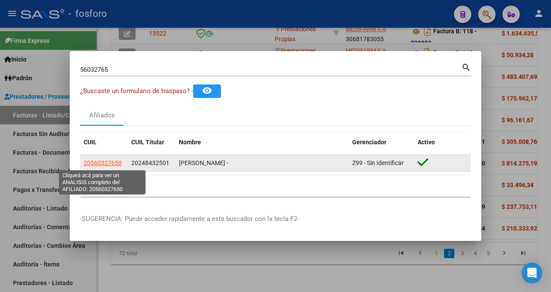
click at [104, 163] on span "20560327650" at bounding box center [103, 162] width 38 height 7
type textarea "20560327650"
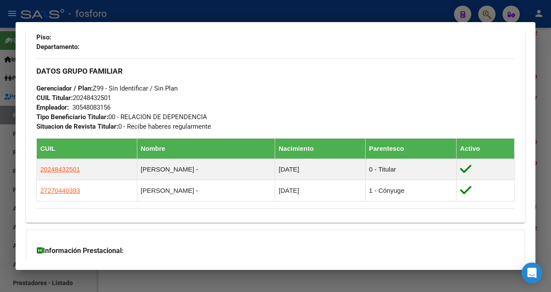
scroll to position [421, 0]
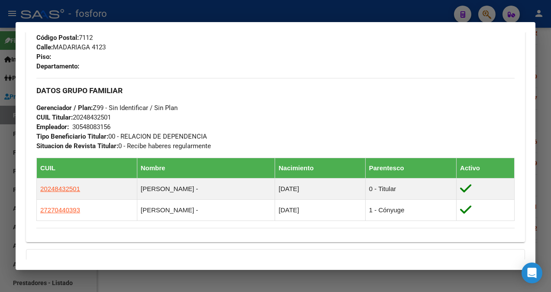
click at [5, 42] on div at bounding box center [275, 146] width 551 height 292
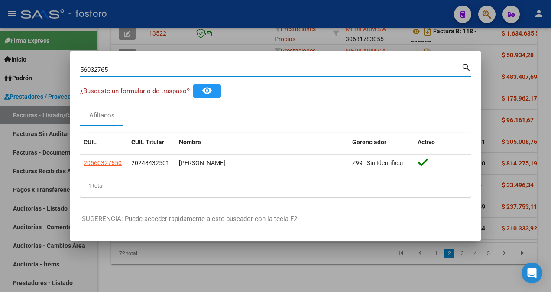
click at [120, 73] on input "56032765" at bounding box center [270, 70] width 381 height 8
type input "5"
type input "20098539"
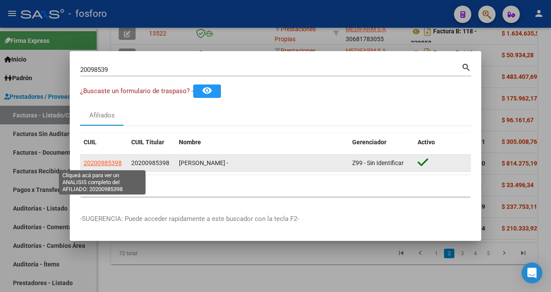
click at [93, 164] on span "20200985398" at bounding box center [103, 162] width 38 height 7
type textarea "20200985398"
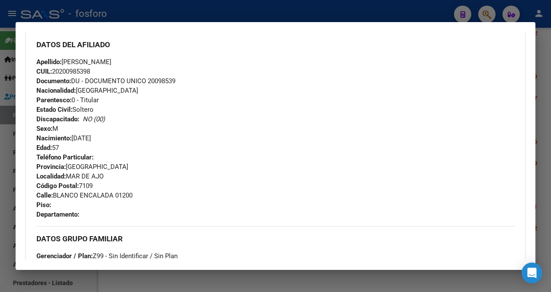
scroll to position [260, 0]
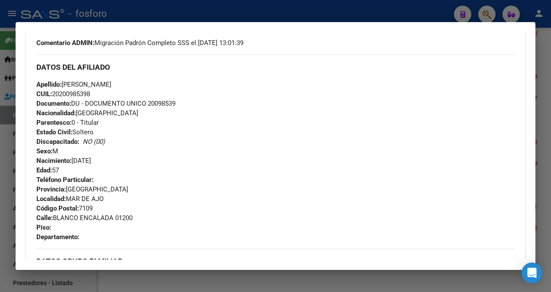
click at [0, 61] on html "menu - fosforo person Firma Express Inicio Calendario SSS Instructivos Contacto…" at bounding box center [275, 146] width 551 height 292
click at [7, 78] on div at bounding box center [275, 146] width 551 height 292
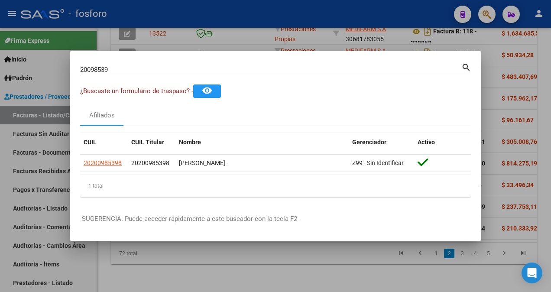
click at [134, 70] on input "20098539" at bounding box center [270, 70] width 381 height 8
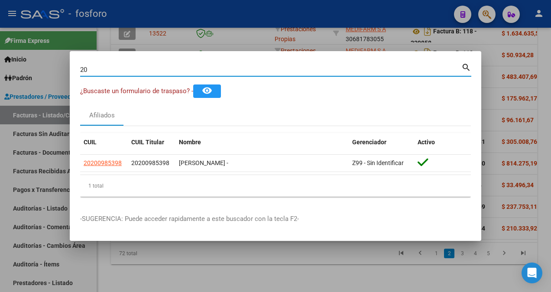
type input "2"
type input "36061862"
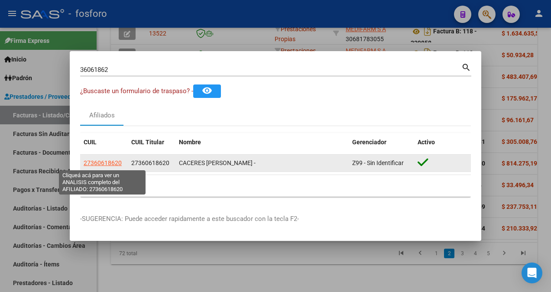
click at [98, 163] on span "27360618620" at bounding box center [103, 162] width 38 height 7
type textarea "27360618620"
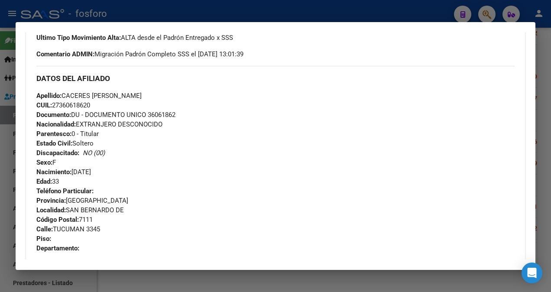
scroll to position [303, 0]
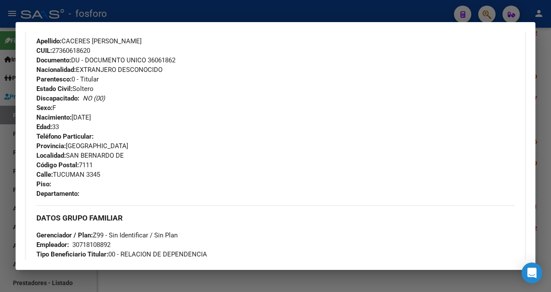
click at [9, 134] on div at bounding box center [275, 146] width 551 height 292
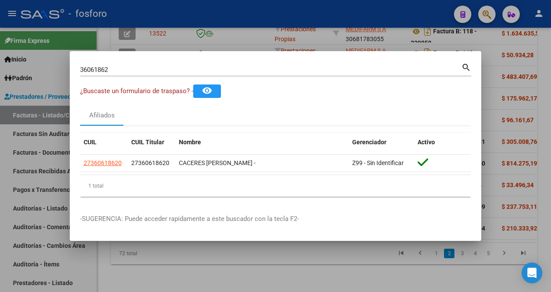
click at [139, 71] on input "36061862" at bounding box center [270, 70] width 381 height 8
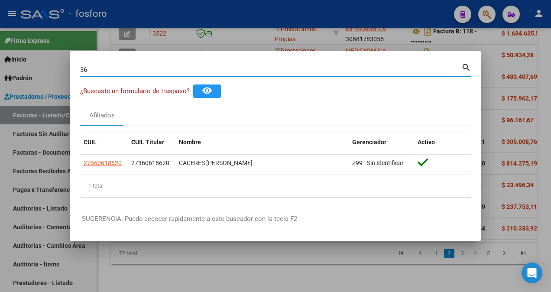
type input "3"
type input "33574346"
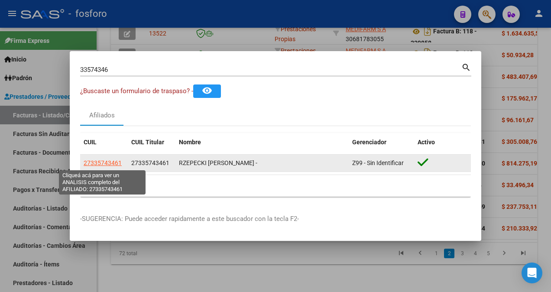
click at [87, 163] on span "27335743461" at bounding box center [103, 162] width 38 height 7
type textarea "27335743461"
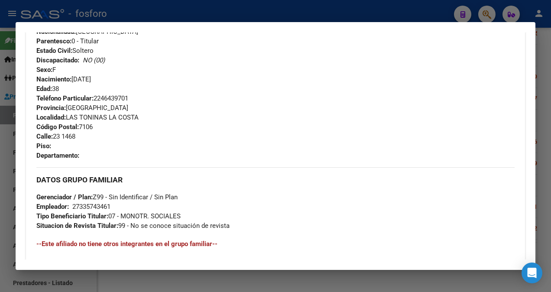
scroll to position [347, 0]
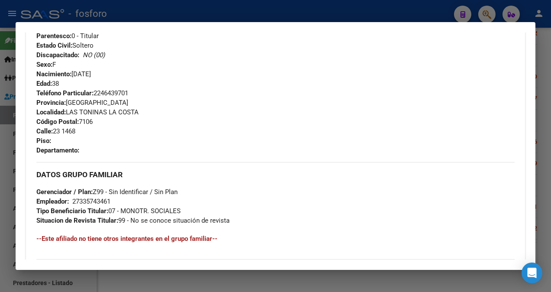
click at [5, 62] on div at bounding box center [275, 146] width 551 height 292
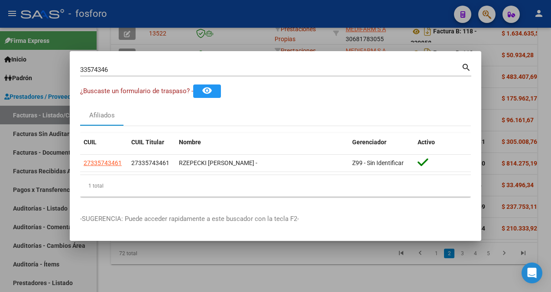
click at [141, 242] on div at bounding box center [275, 146] width 551 height 292
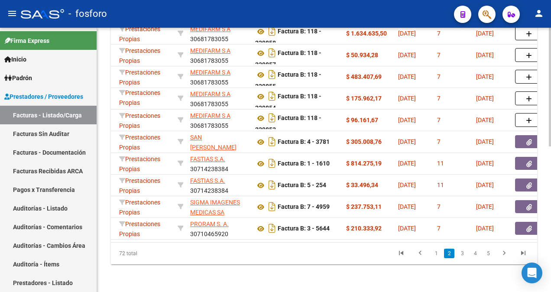
scroll to position [0, 271]
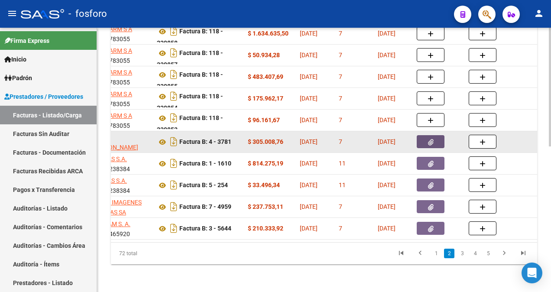
click at [431, 139] on icon "button" at bounding box center [431, 142] width 6 height 7
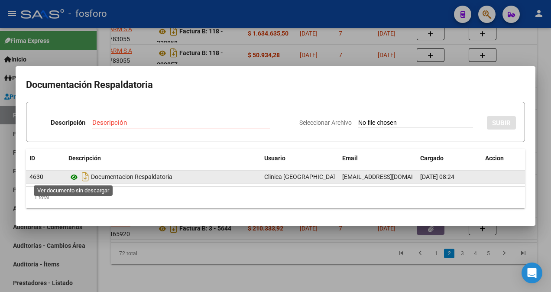
click at [73, 179] on icon at bounding box center [73, 177] width 11 height 10
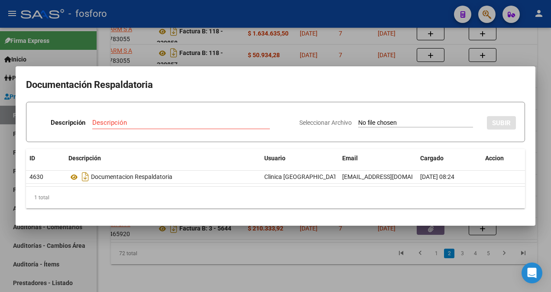
click at [51, 53] on div at bounding box center [275, 146] width 551 height 292
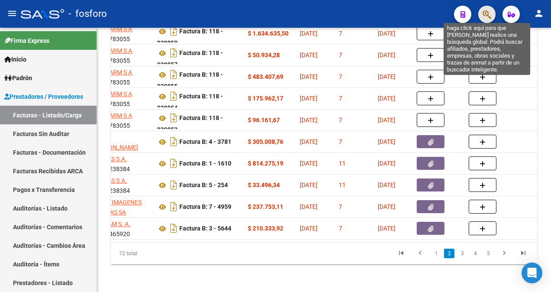
click at [490, 17] on icon "button" at bounding box center [487, 15] width 9 height 10
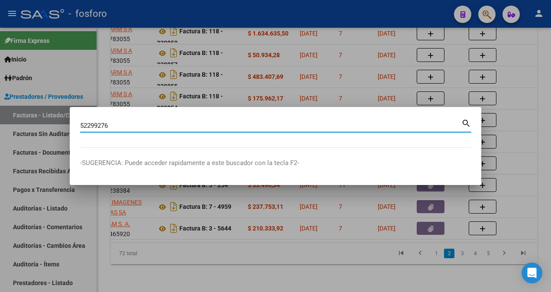
type input "52299276"
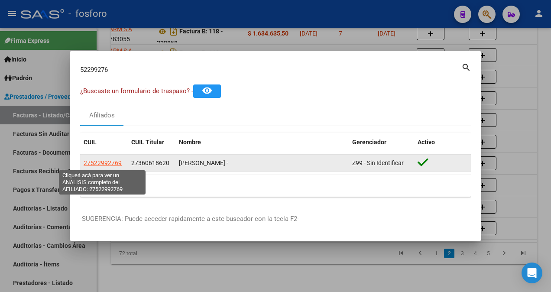
click at [111, 164] on span "27522992769" at bounding box center [103, 162] width 38 height 7
type textarea "27522992769"
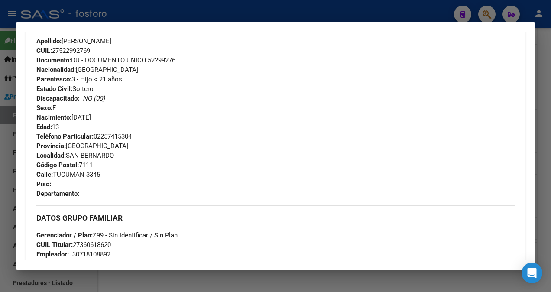
scroll to position [433, 0]
